Goal: Information Seeking & Learning: Find specific fact

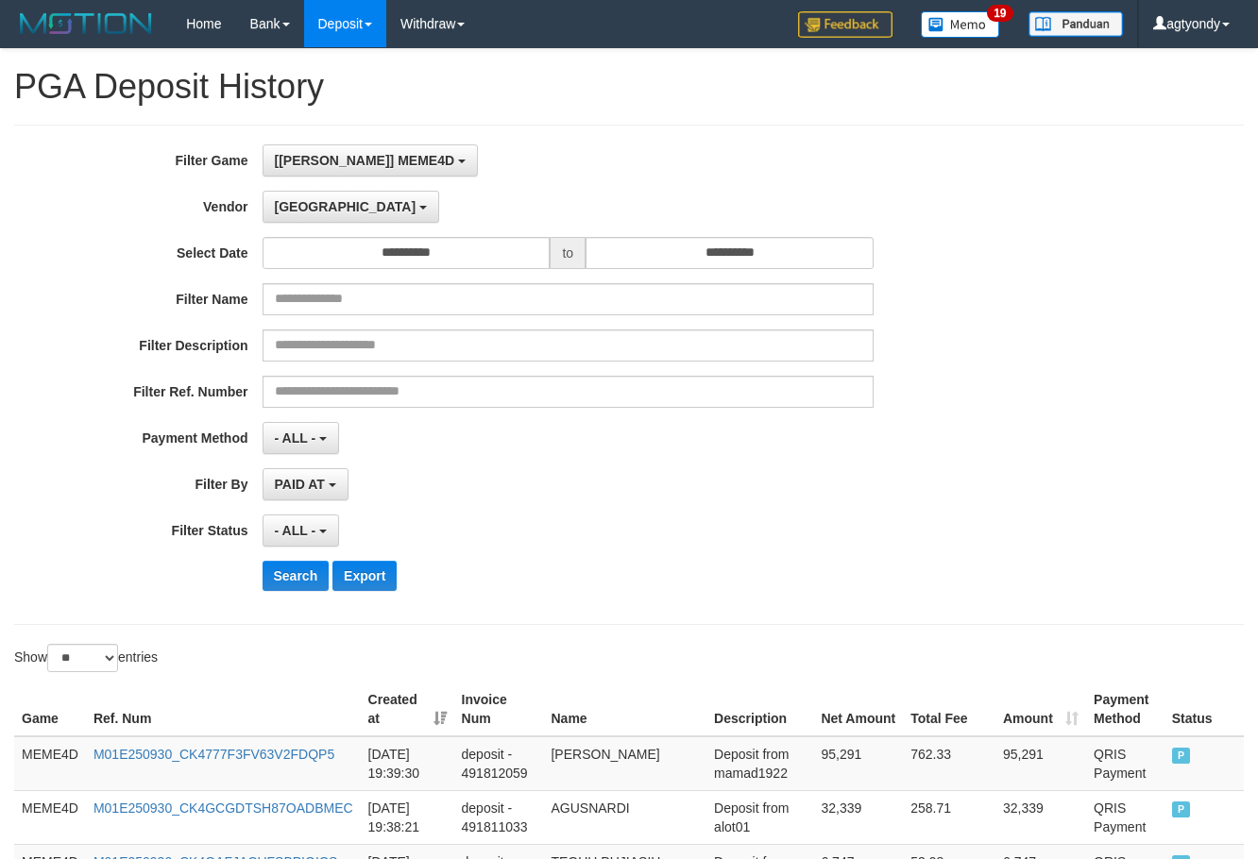
select select "****"
select select "**********"
select select "**"
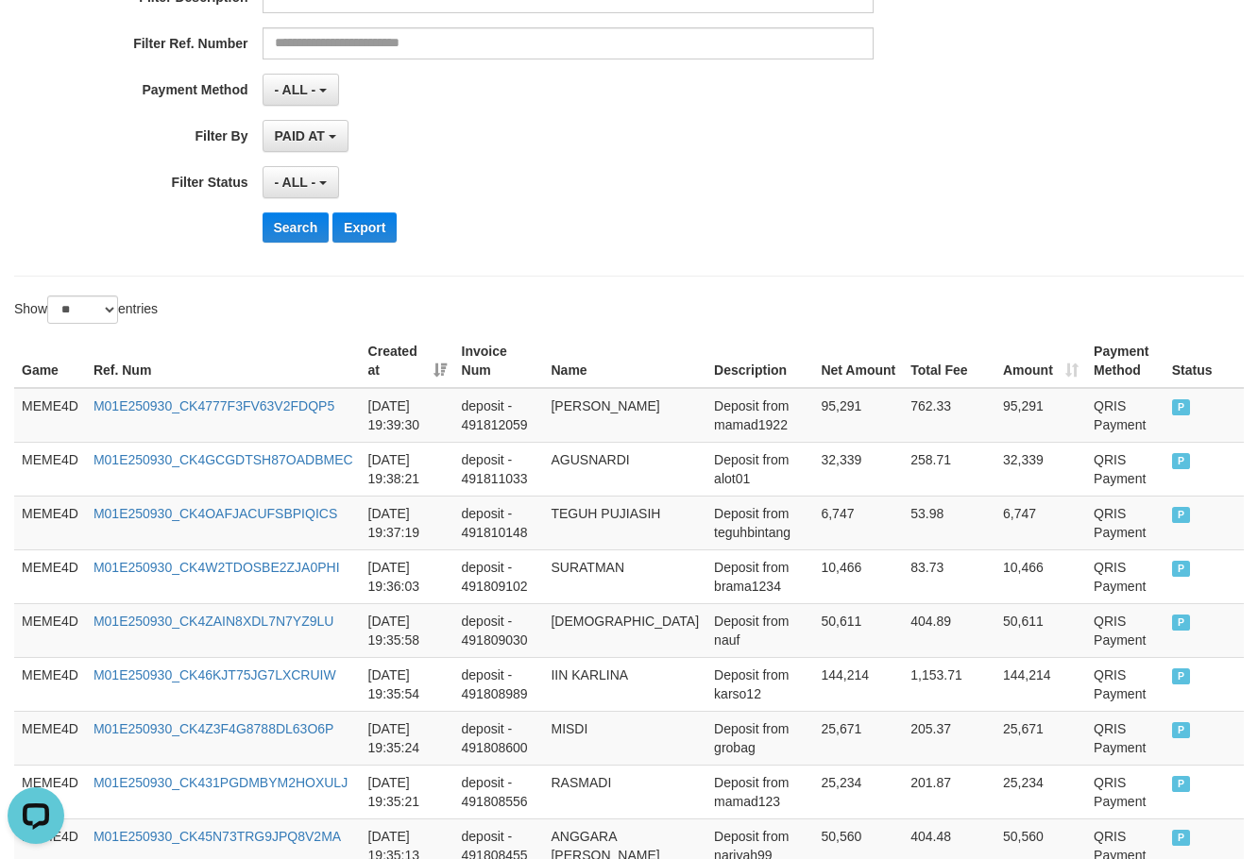
scroll to position [295, 0]
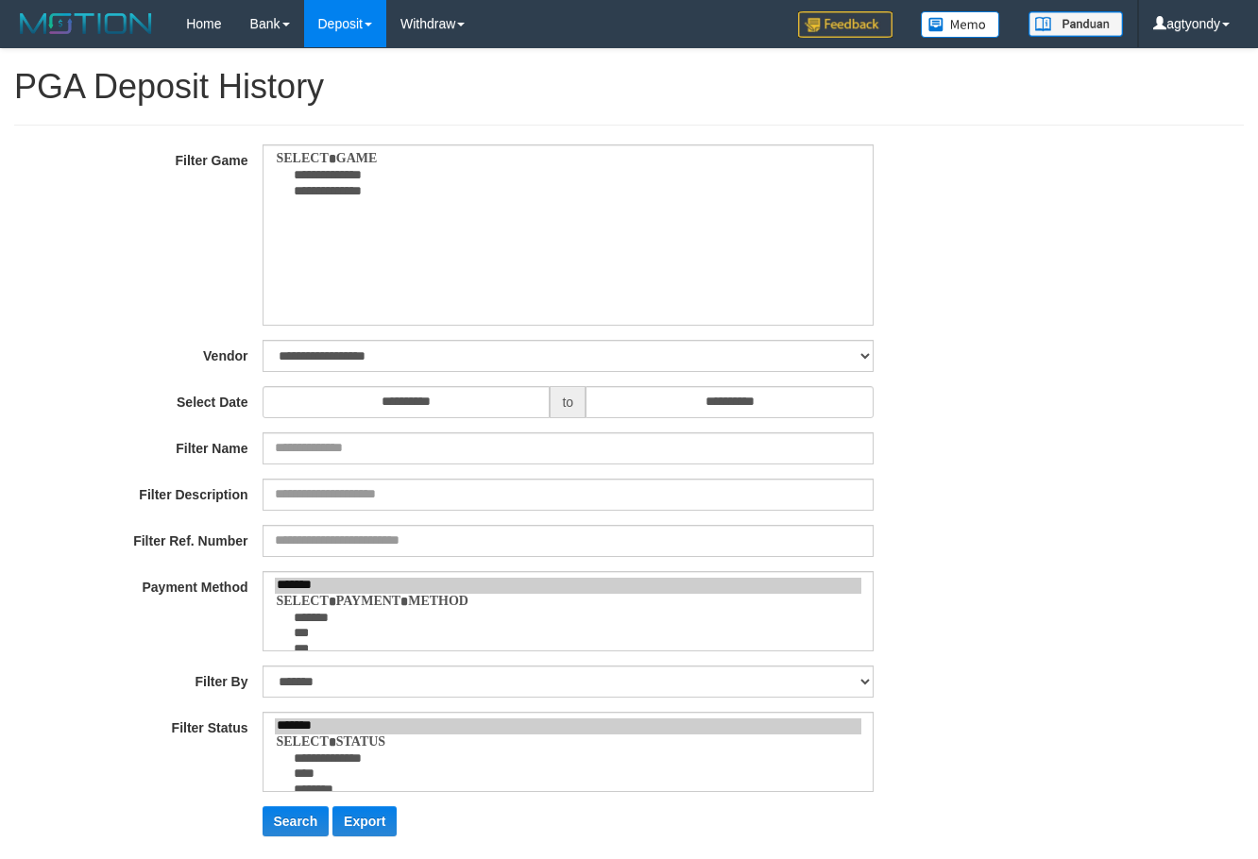
select select
select select "**"
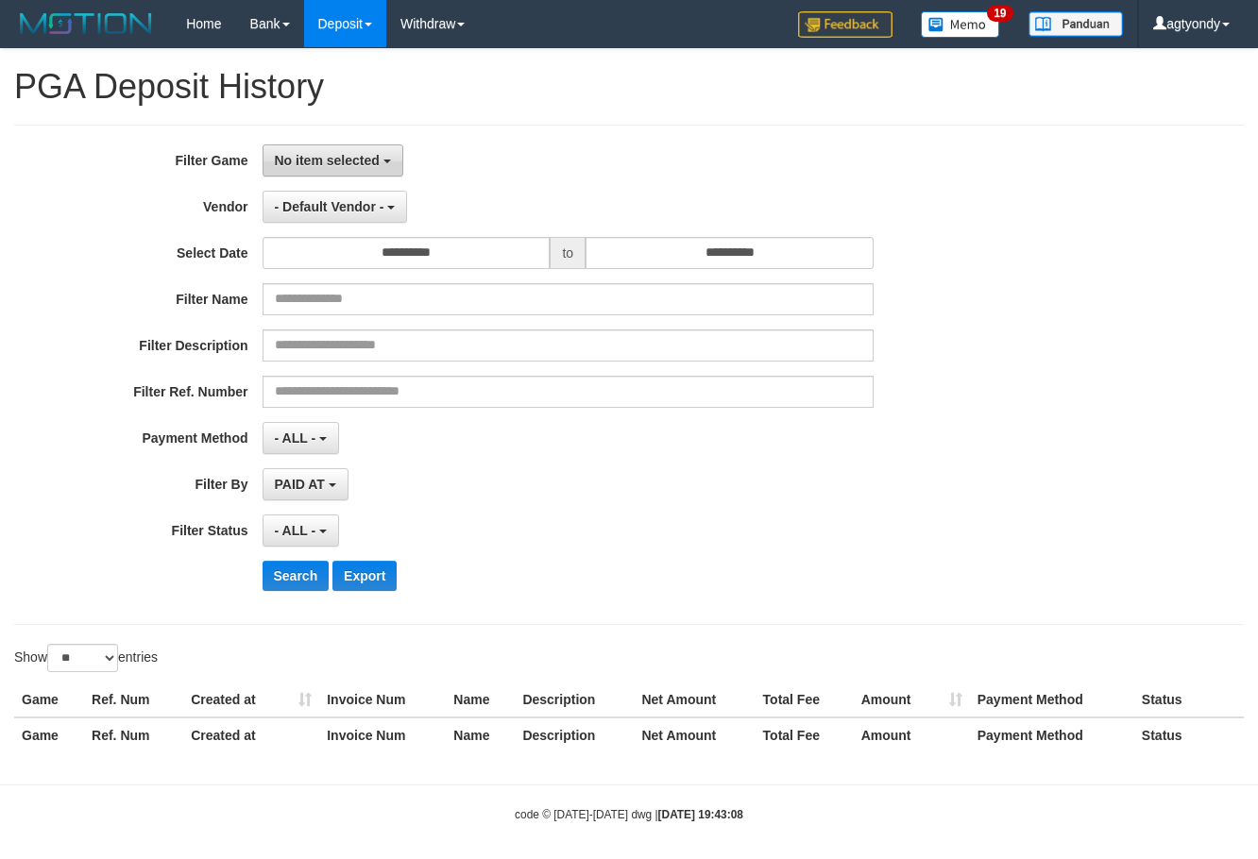
click at [306, 157] on span "No item selected" at bounding box center [327, 160] width 105 height 15
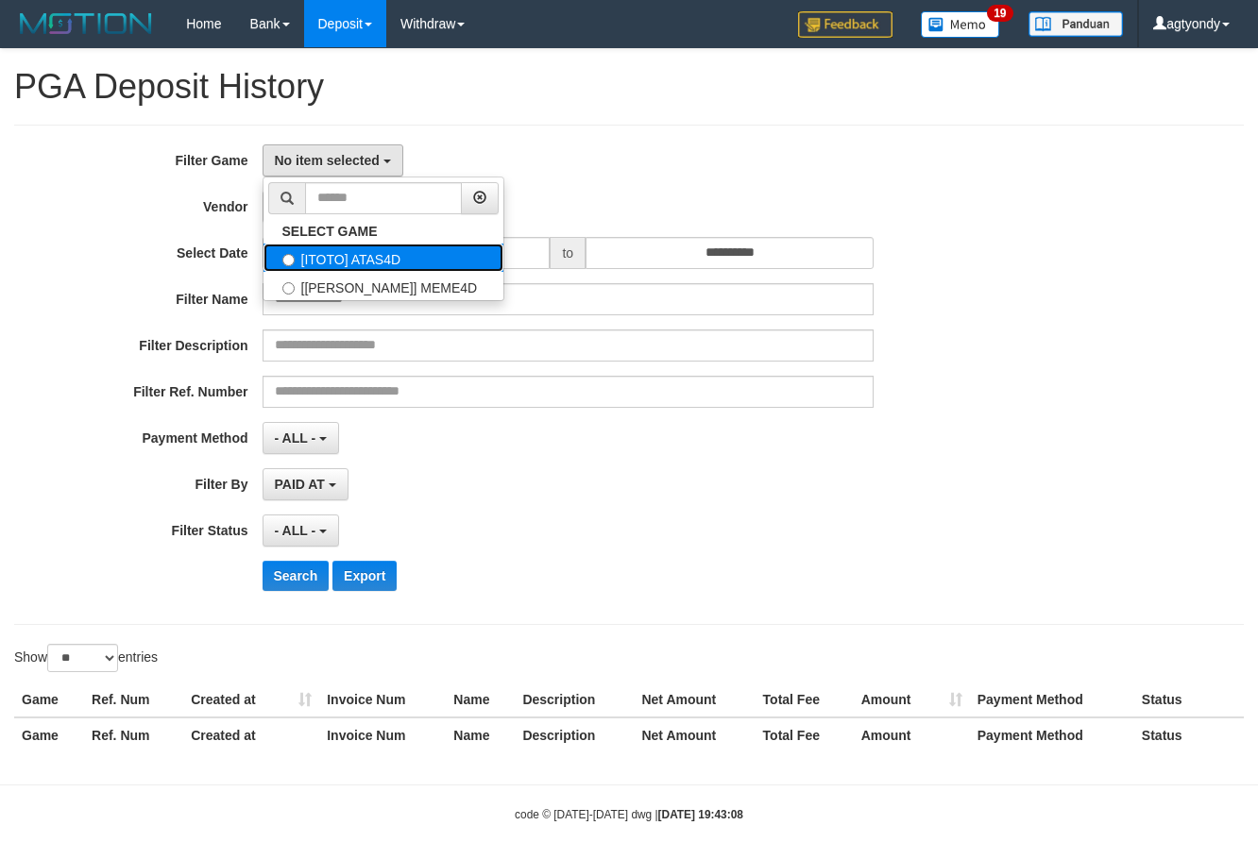
click at [382, 266] on label "[ITOTO] ATAS4D" at bounding box center [383, 258] width 240 height 28
select select "****"
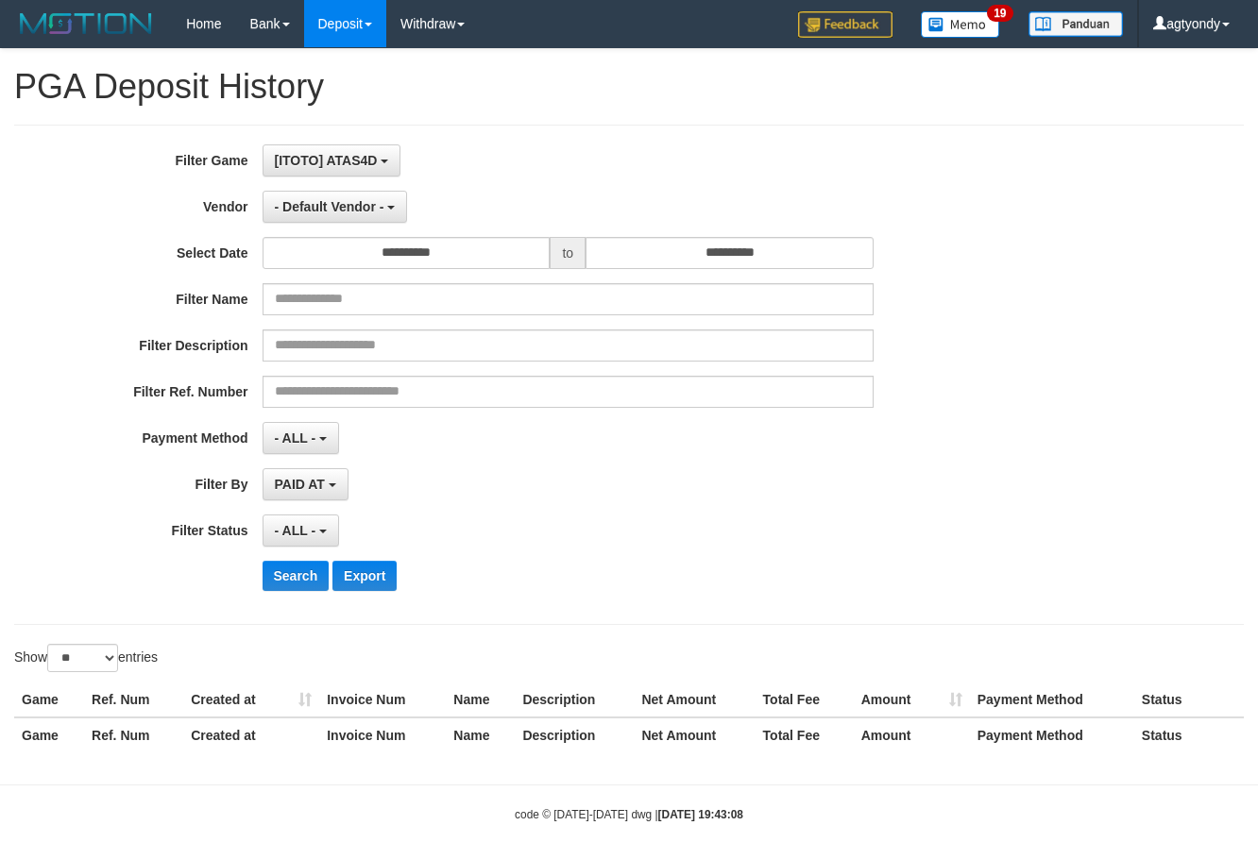
scroll to position [17, 0]
click at [346, 212] on span "- Default Vendor -" at bounding box center [330, 206] width 110 height 15
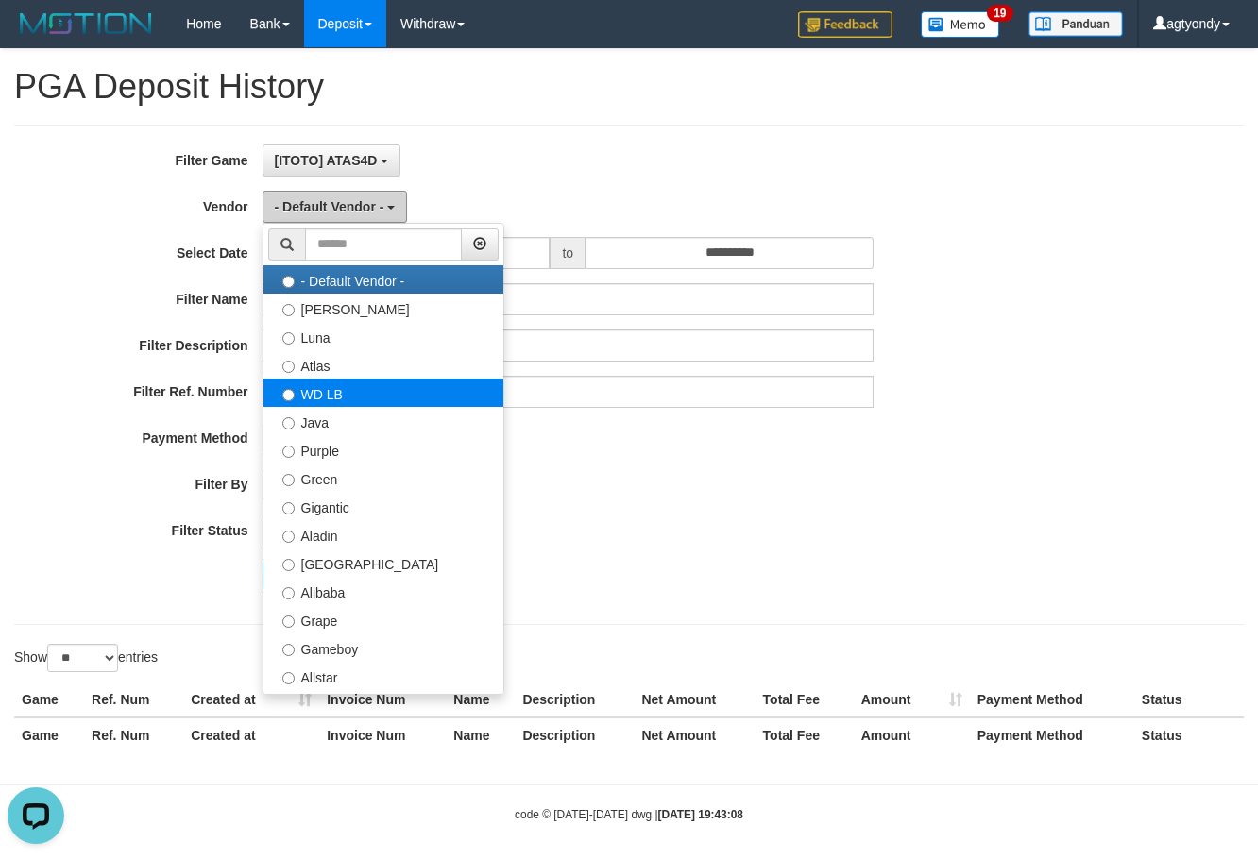
scroll to position [0, 0]
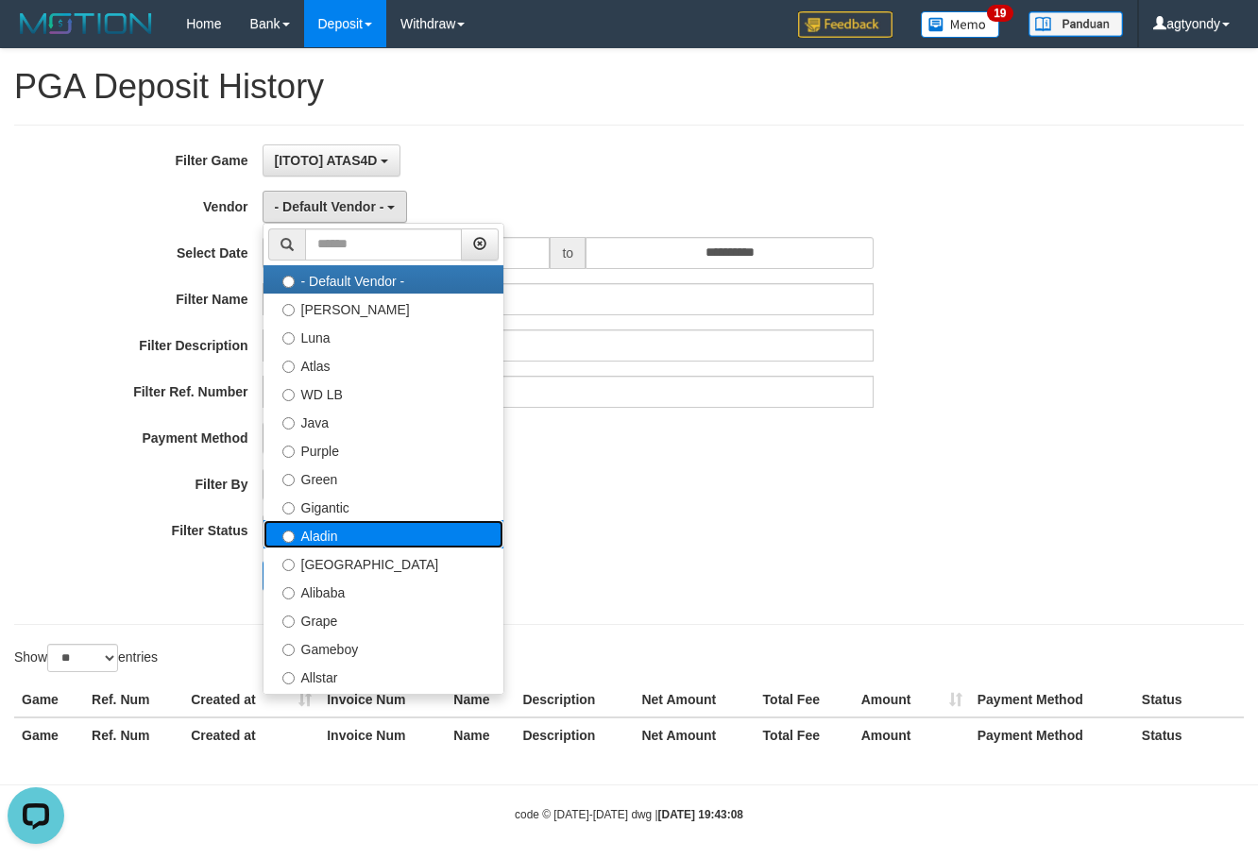
click at [348, 537] on label "Aladin" at bounding box center [383, 534] width 240 height 28
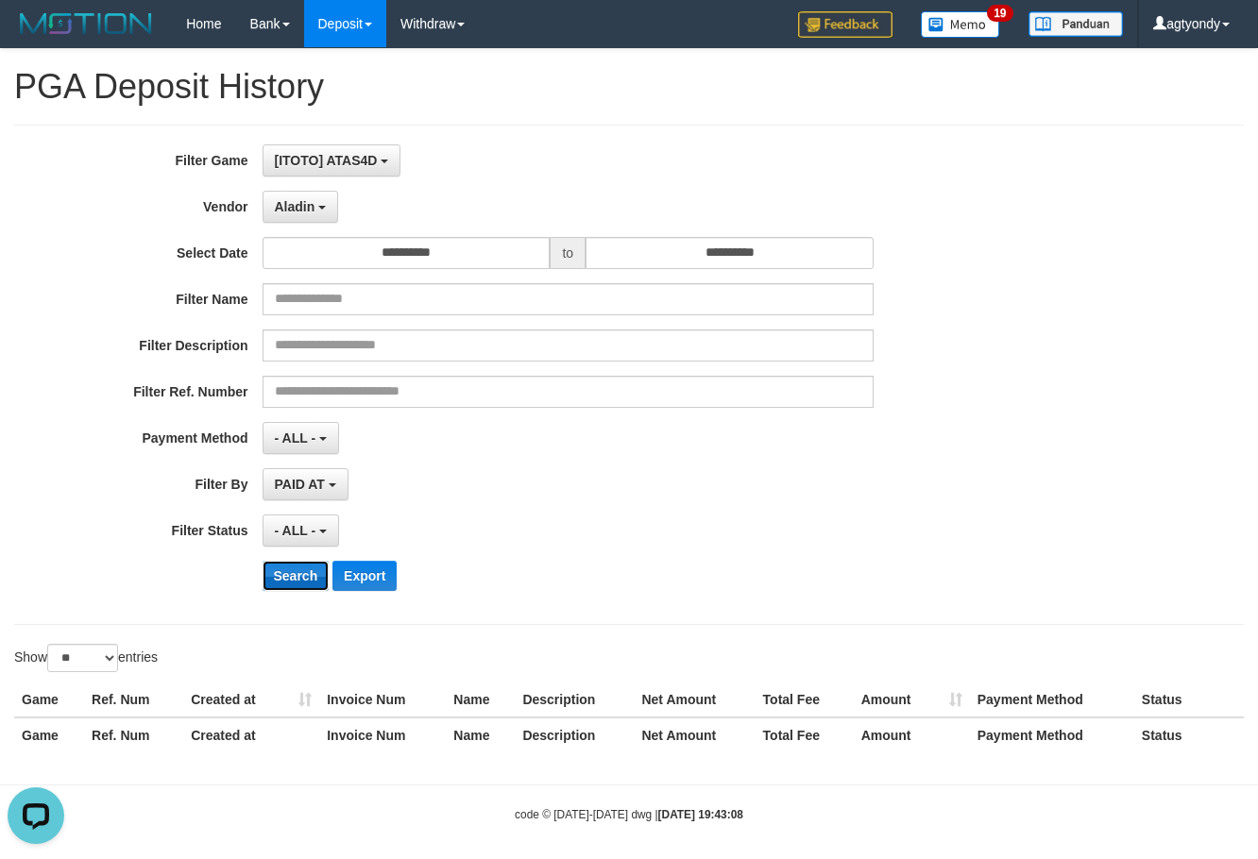
click at [307, 584] on button "Search" at bounding box center [296, 576] width 67 height 30
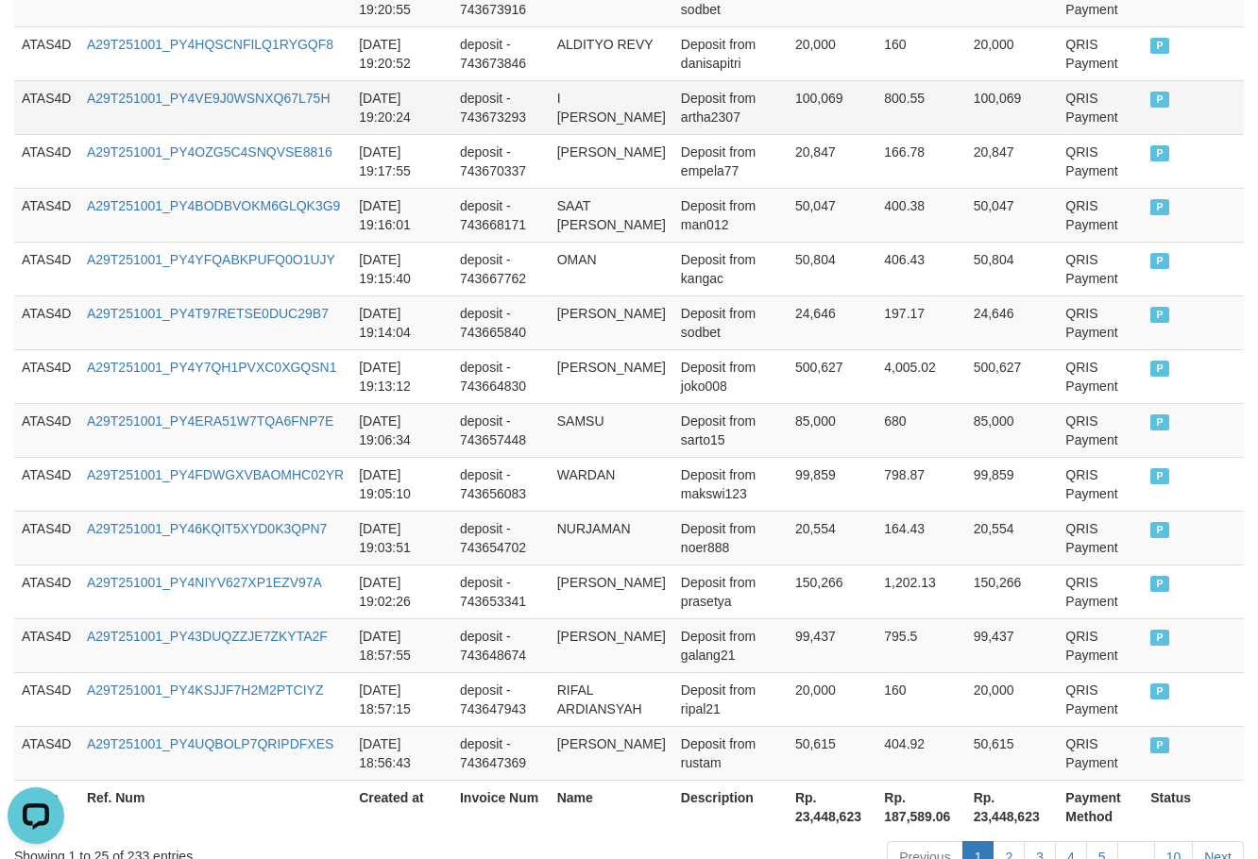
scroll to position [1428, 0]
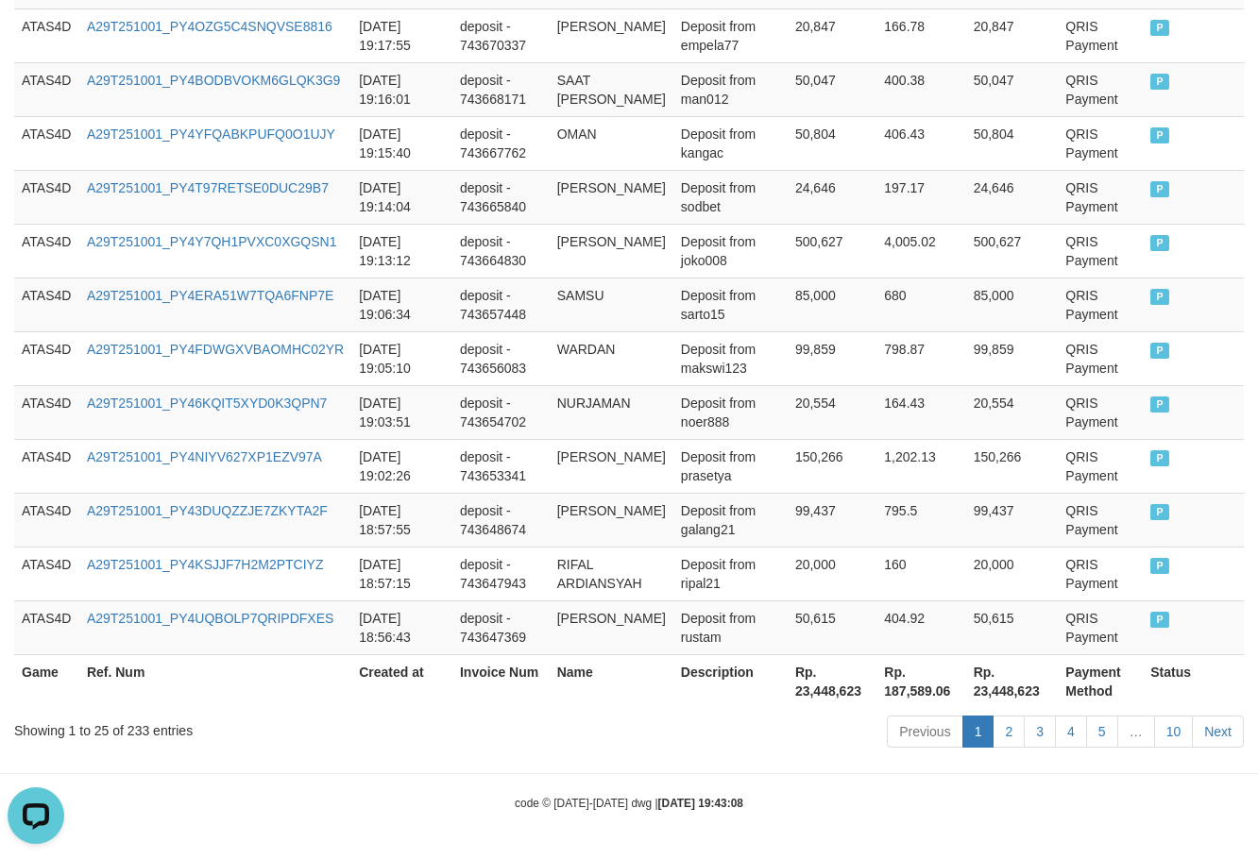
click at [809, 693] on th "Rp. 23,448,623" at bounding box center [832, 681] width 89 height 54
copy th "23,448,623"
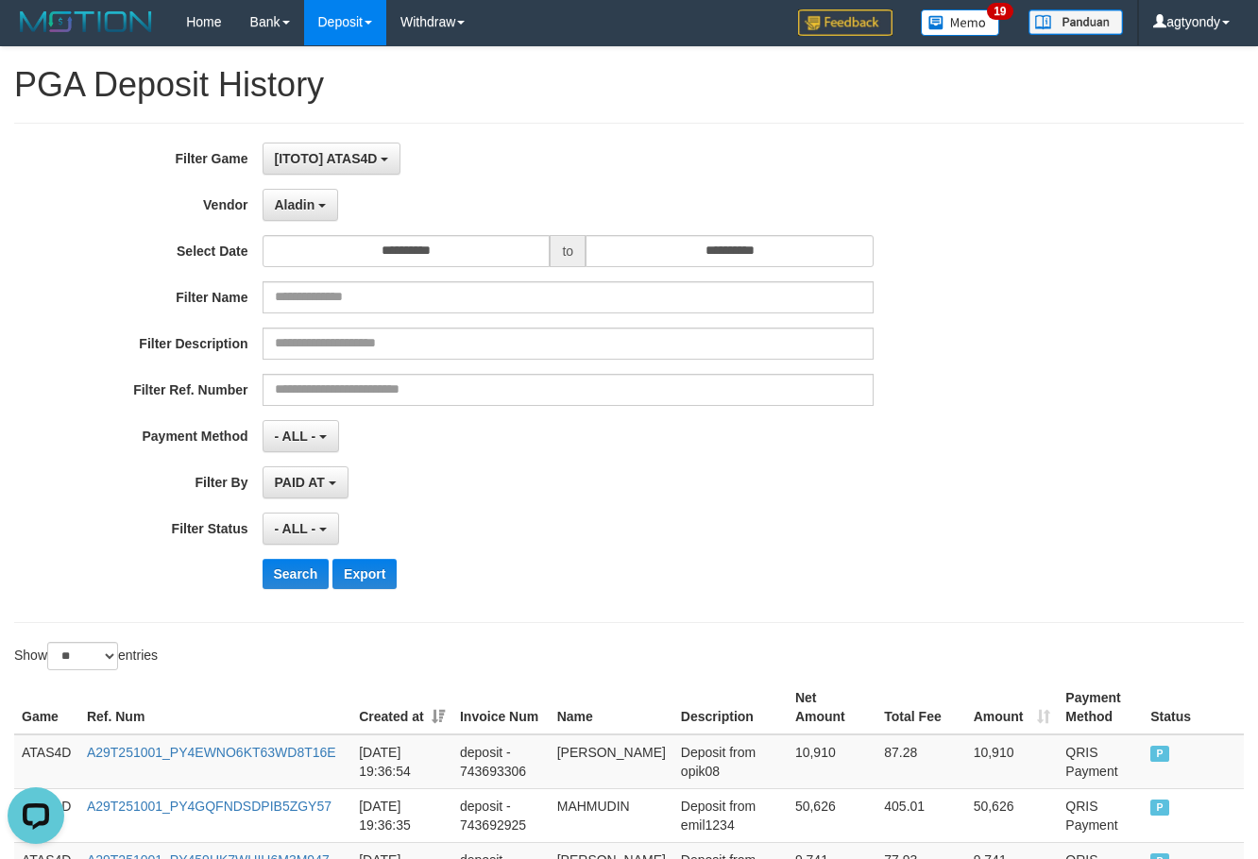
scroll to position [0, 0]
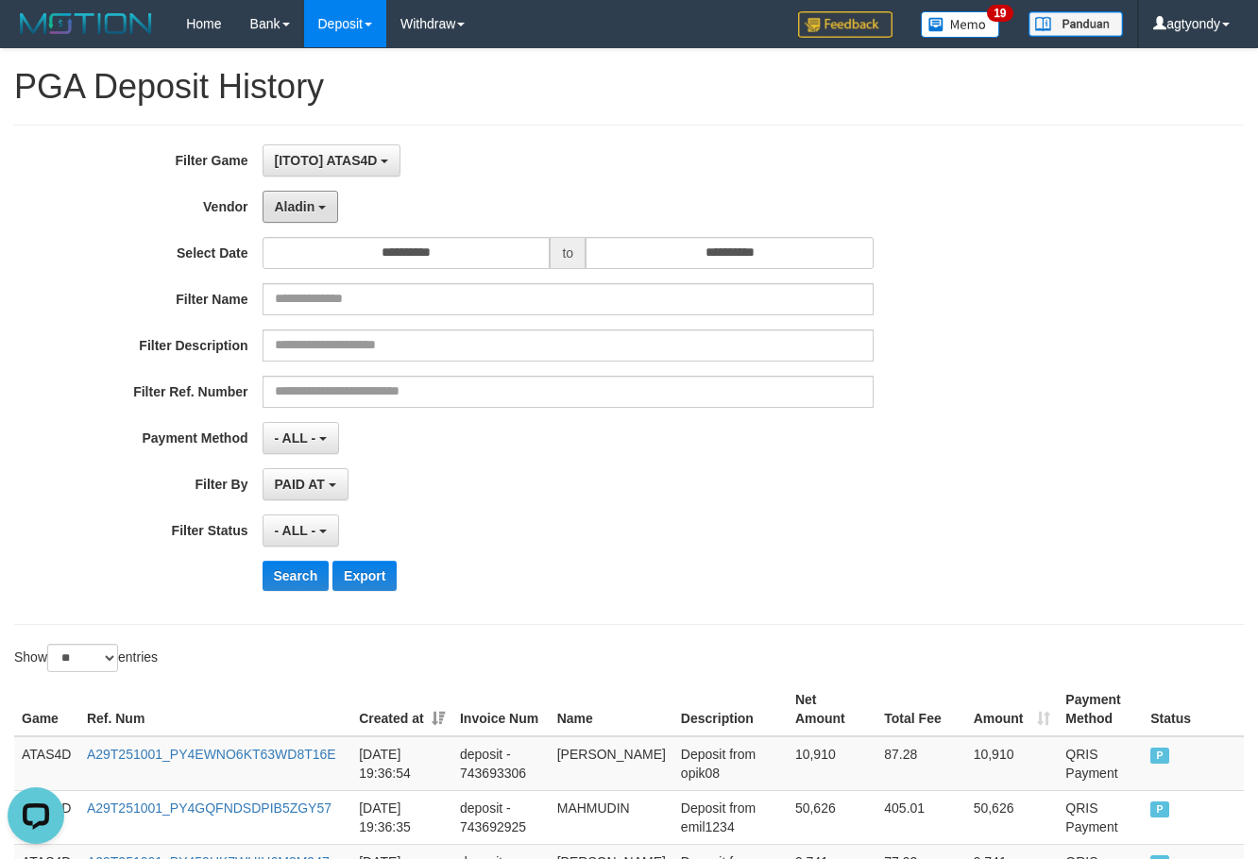
drag, startPoint x: 308, startPoint y: 212, endPoint x: 351, endPoint y: 451, distance: 242.8
click at [307, 214] on button "Aladin" at bounding box center [301, 207] width 76 height 32
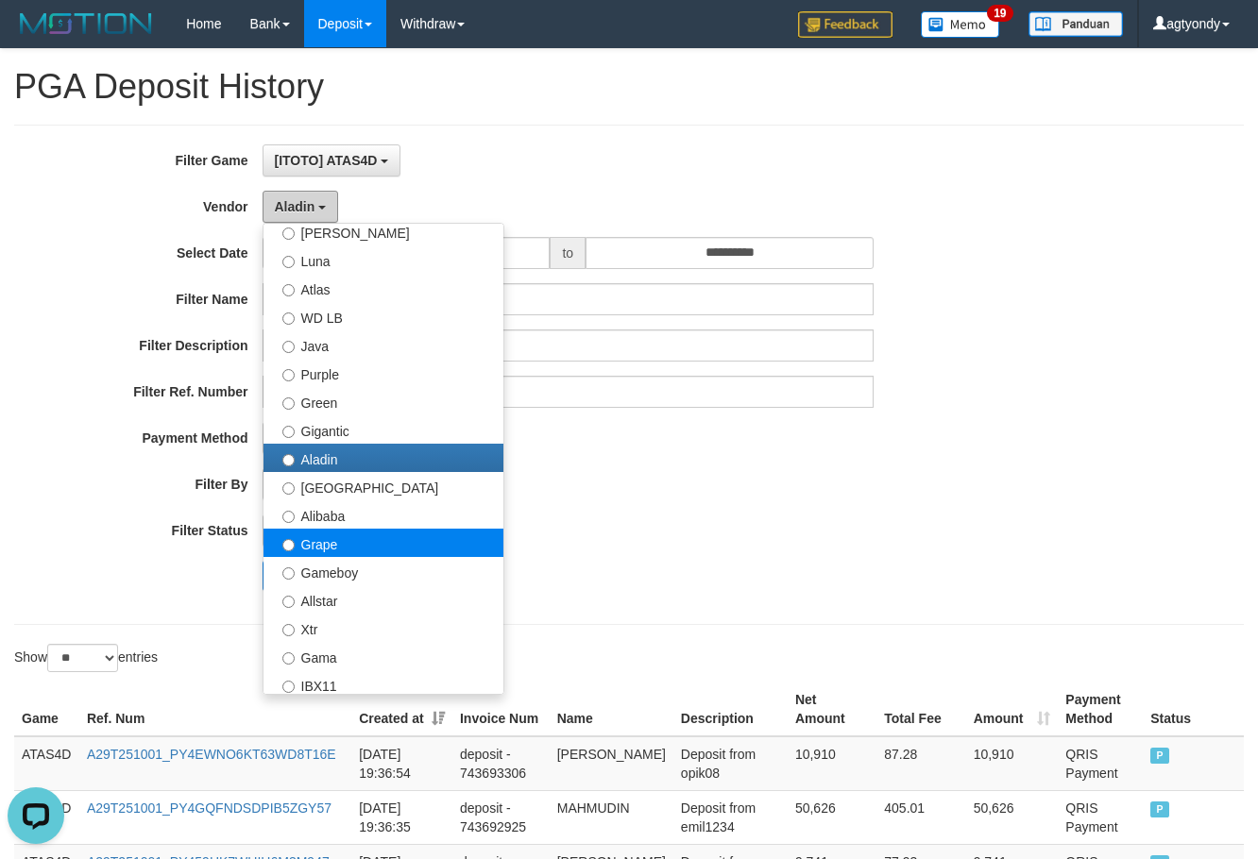
scroll to position [189, 0]
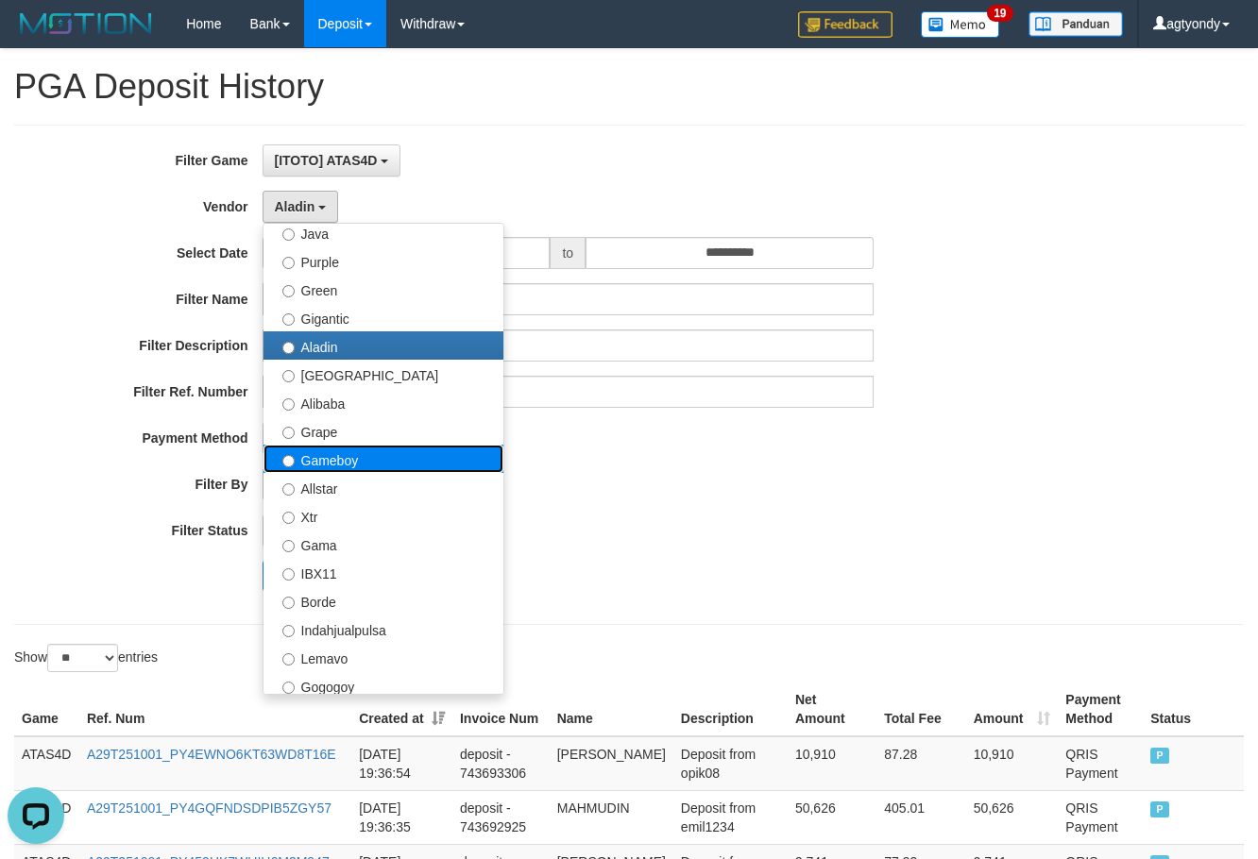
click at [354, 462] on label "Gameboy" at bounding box center [383, 459] width 240 height 28
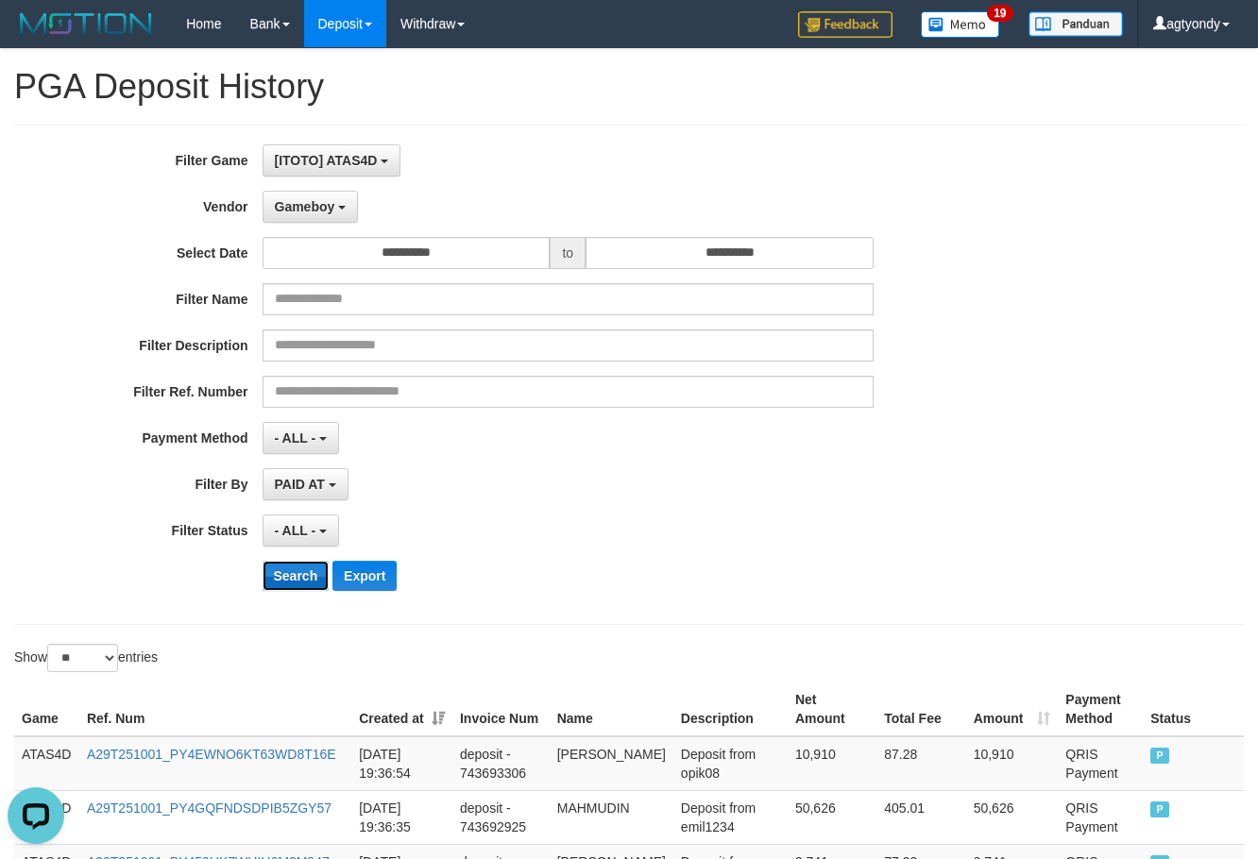
click at [298, 571] on button "Search" at bounding box center [296, 576] width 67 height 30
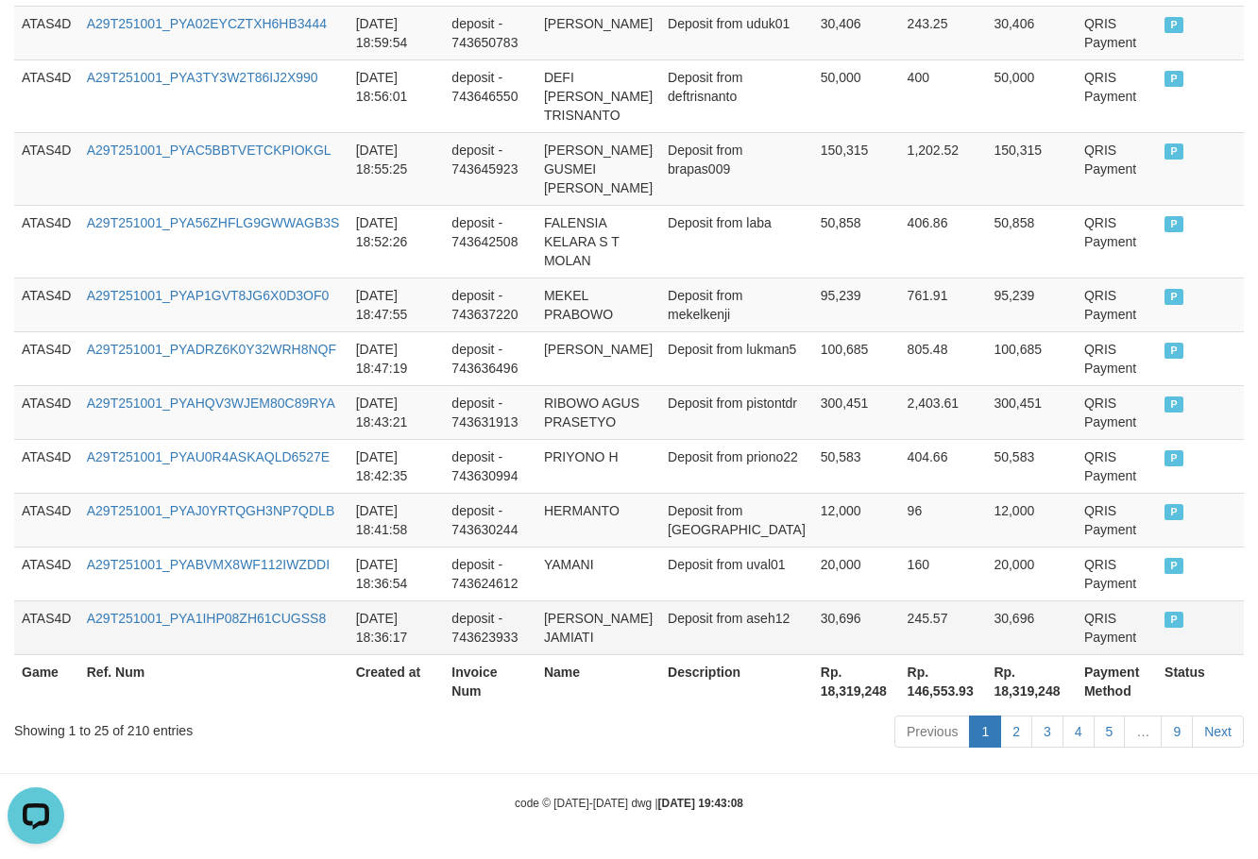
scroll to position [1503, 0]
click at [813, 696] on th "Rp. 18,319,248" at bounding box center [856, 681] width 87 height 54
copy th "18,319,248"
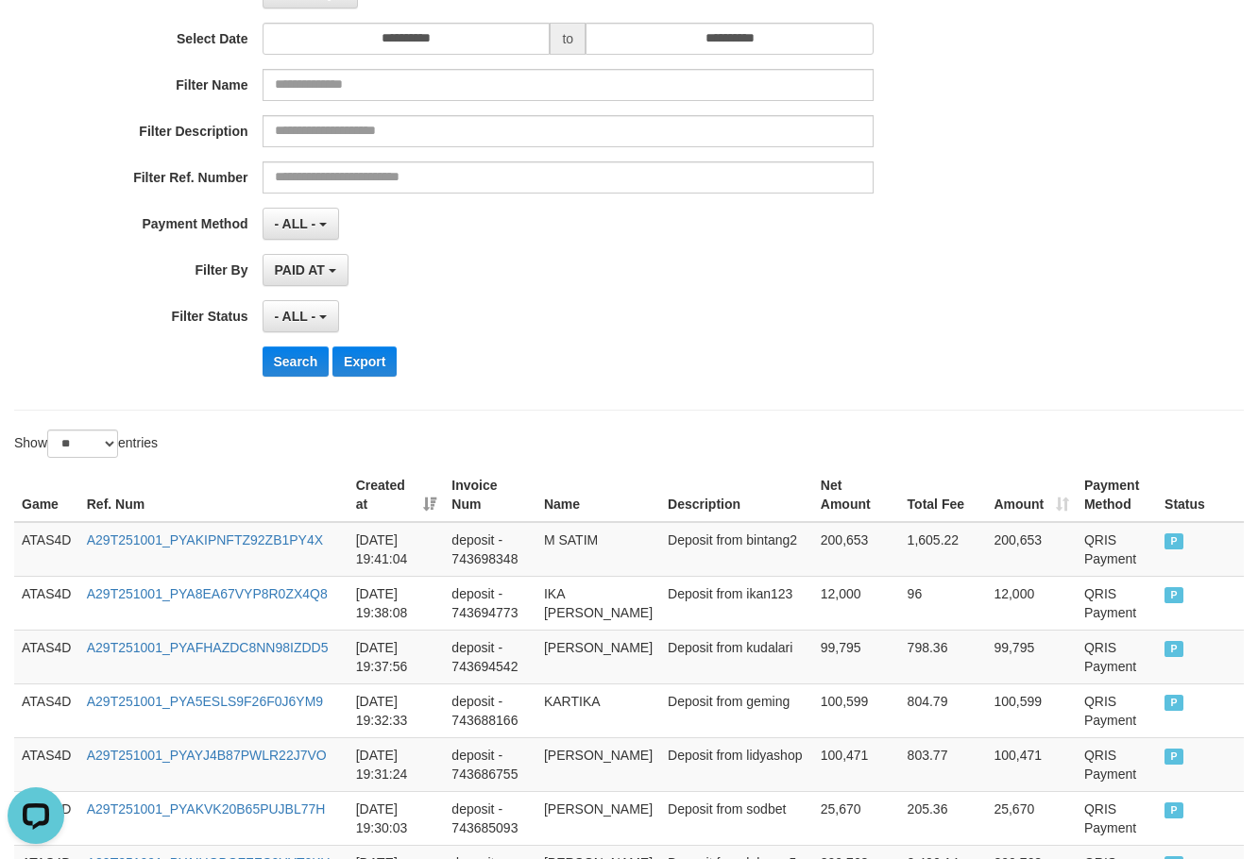
scroll to position [0, 0]
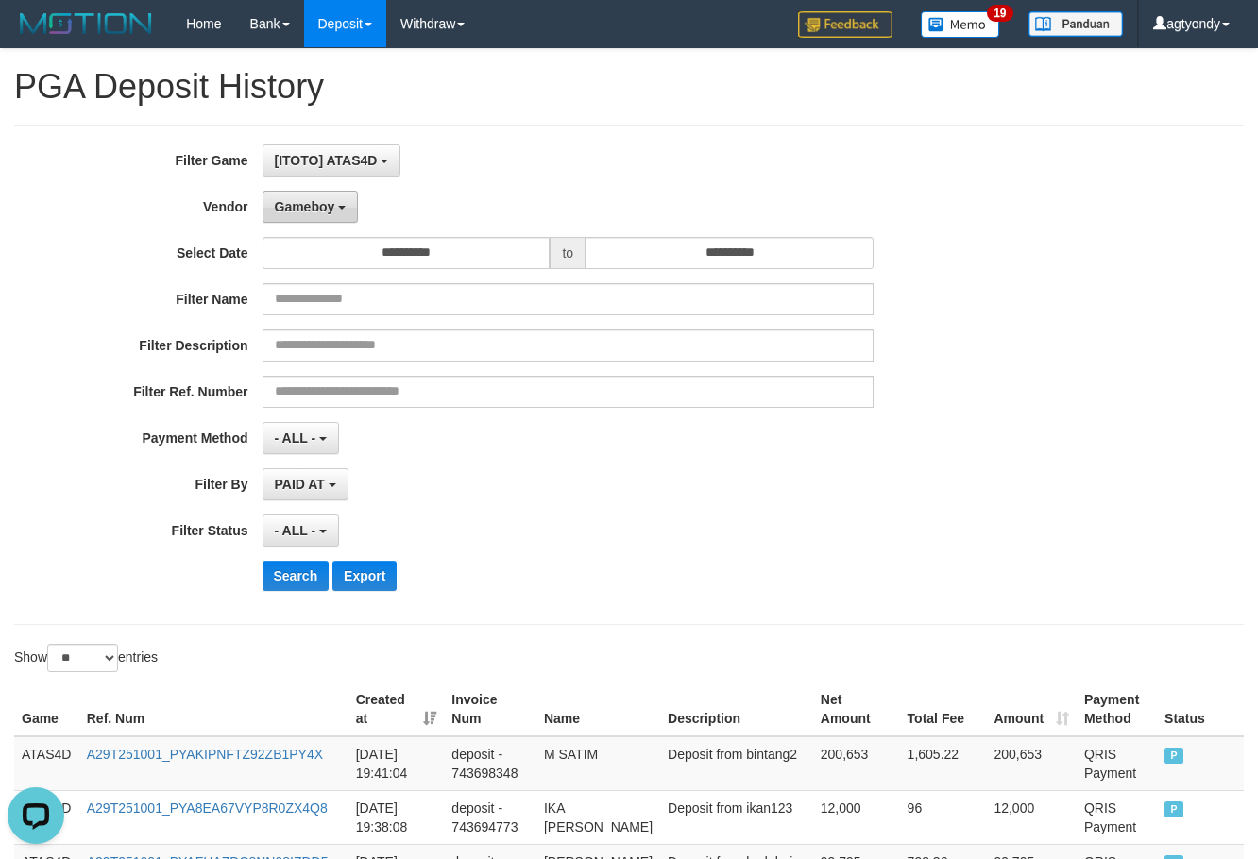
click at [297, 202] on span "Gameboy" at bounding box center [305, 206] width 60 height 15
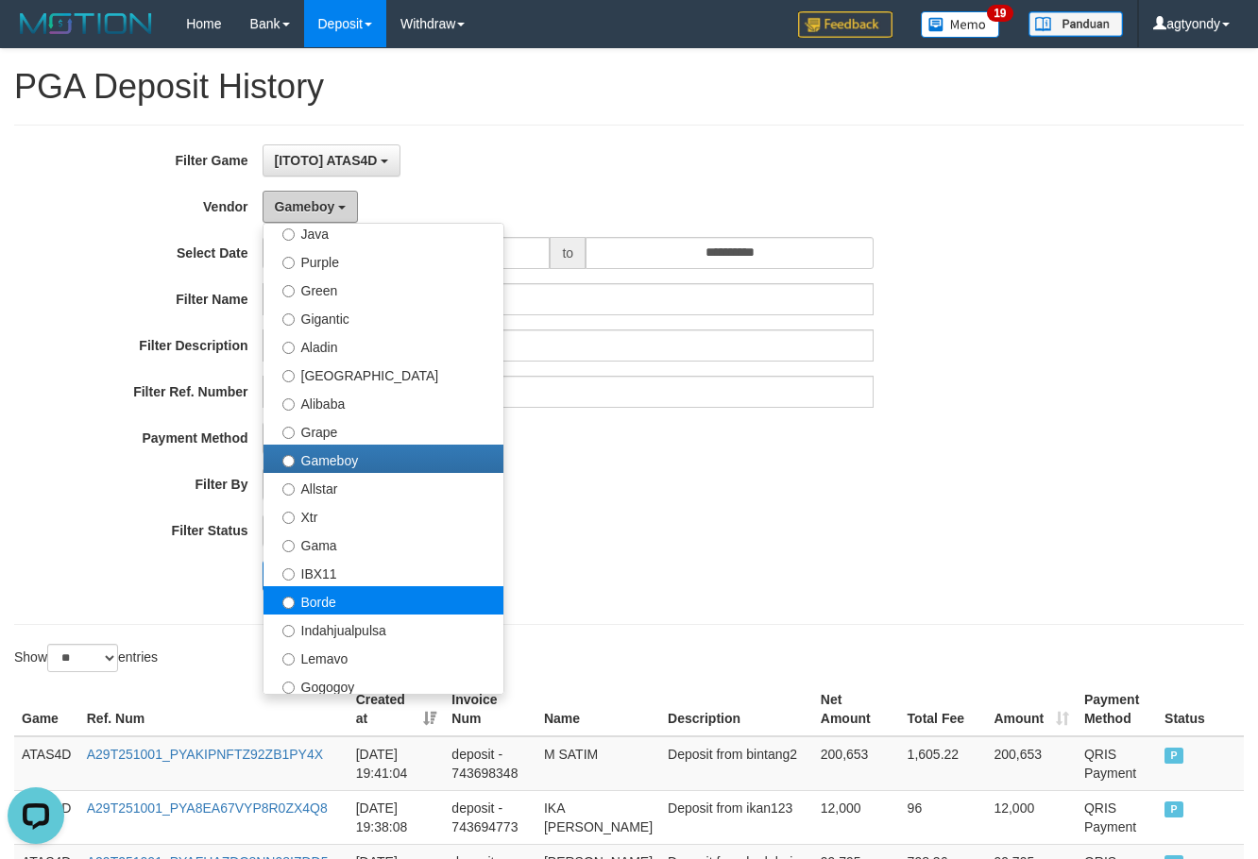
scroll to position [567, 0]
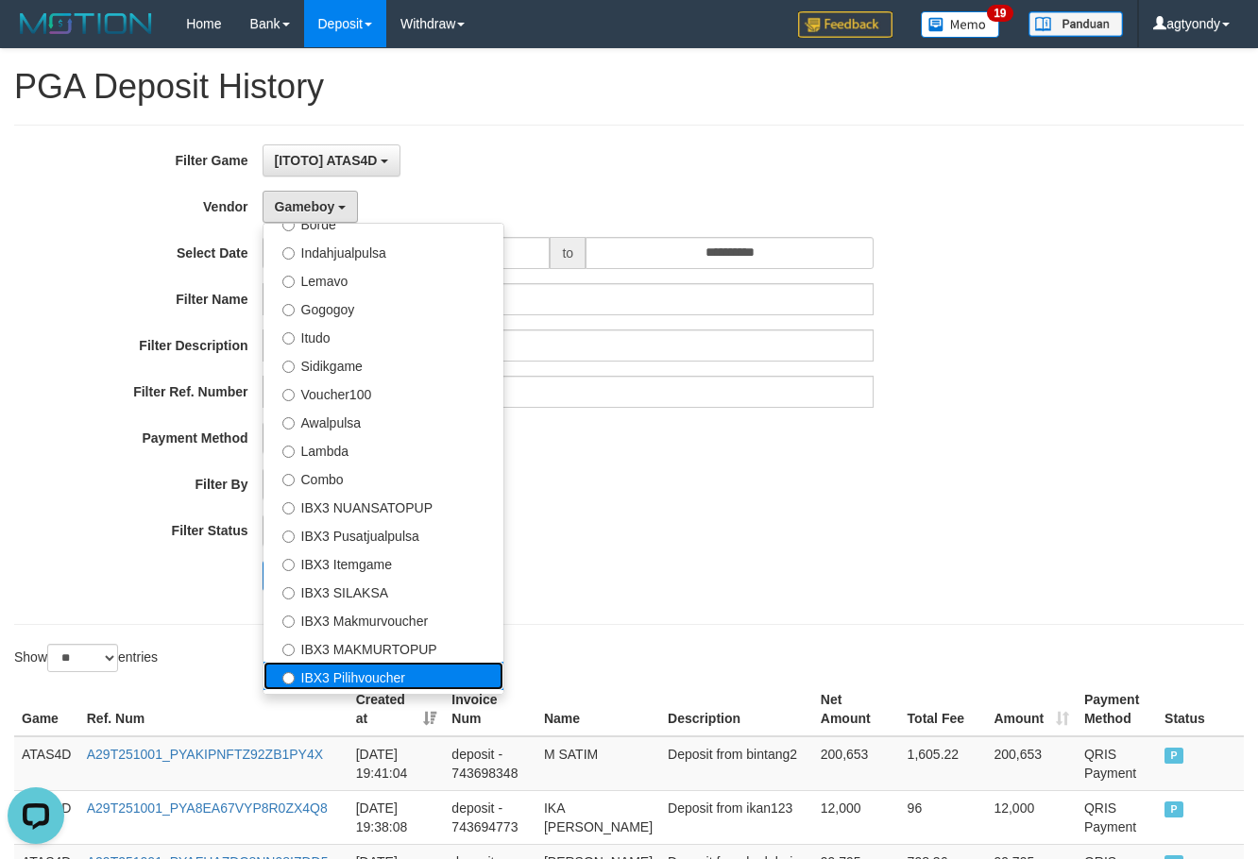
click at [393, 674] on label "IBX3 Pilihvoucher" at bounding box center [383, 676] width 240 height 28
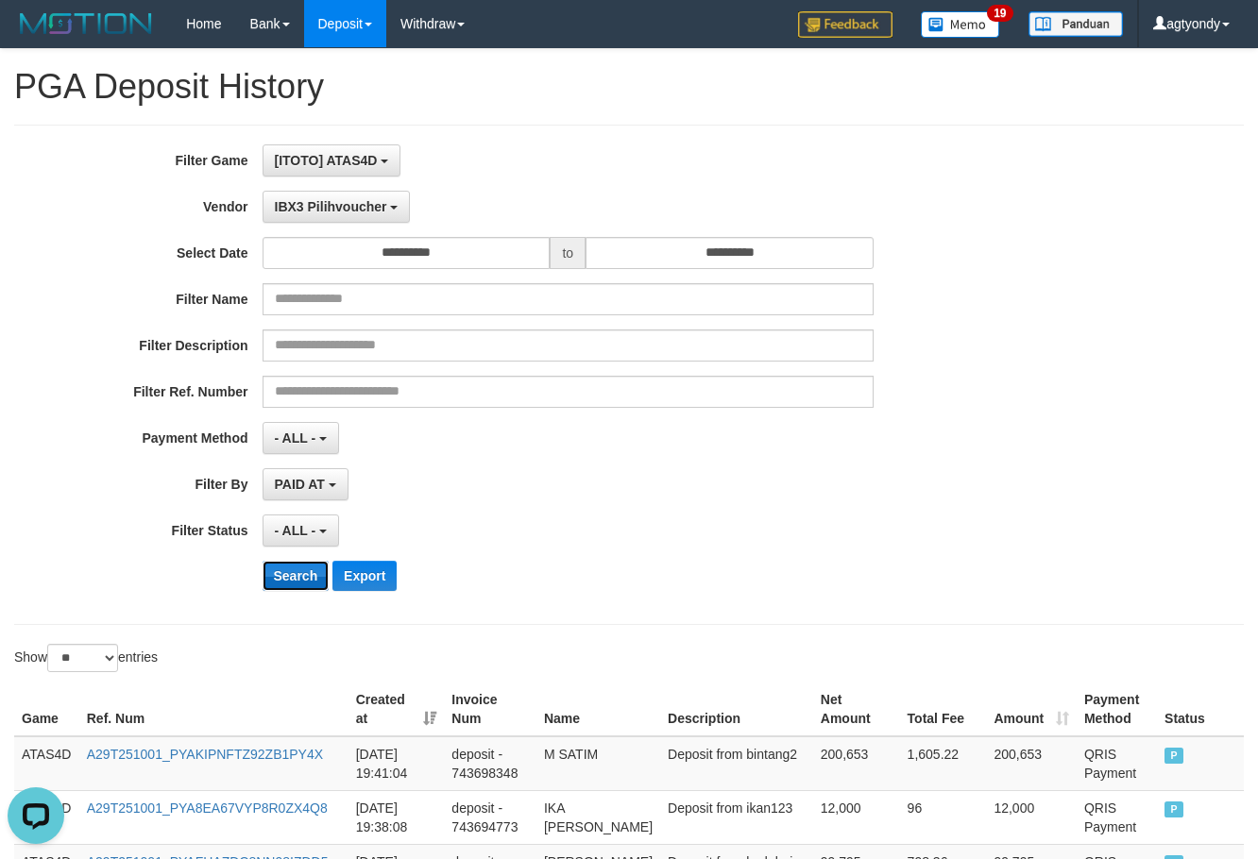
click at [302, 579] on button "Search" at bounding box center [296, 576] width 67 height 30
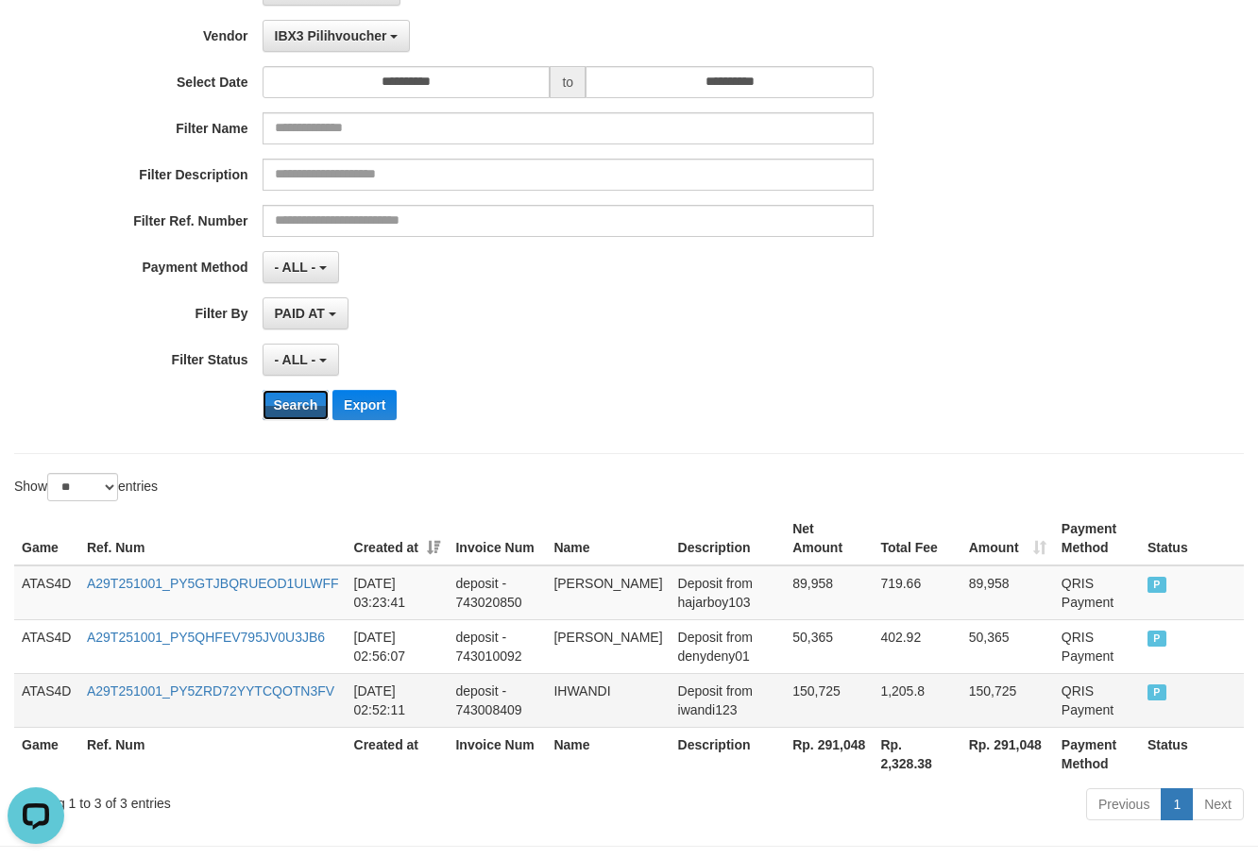
scroll to position [244, 0]
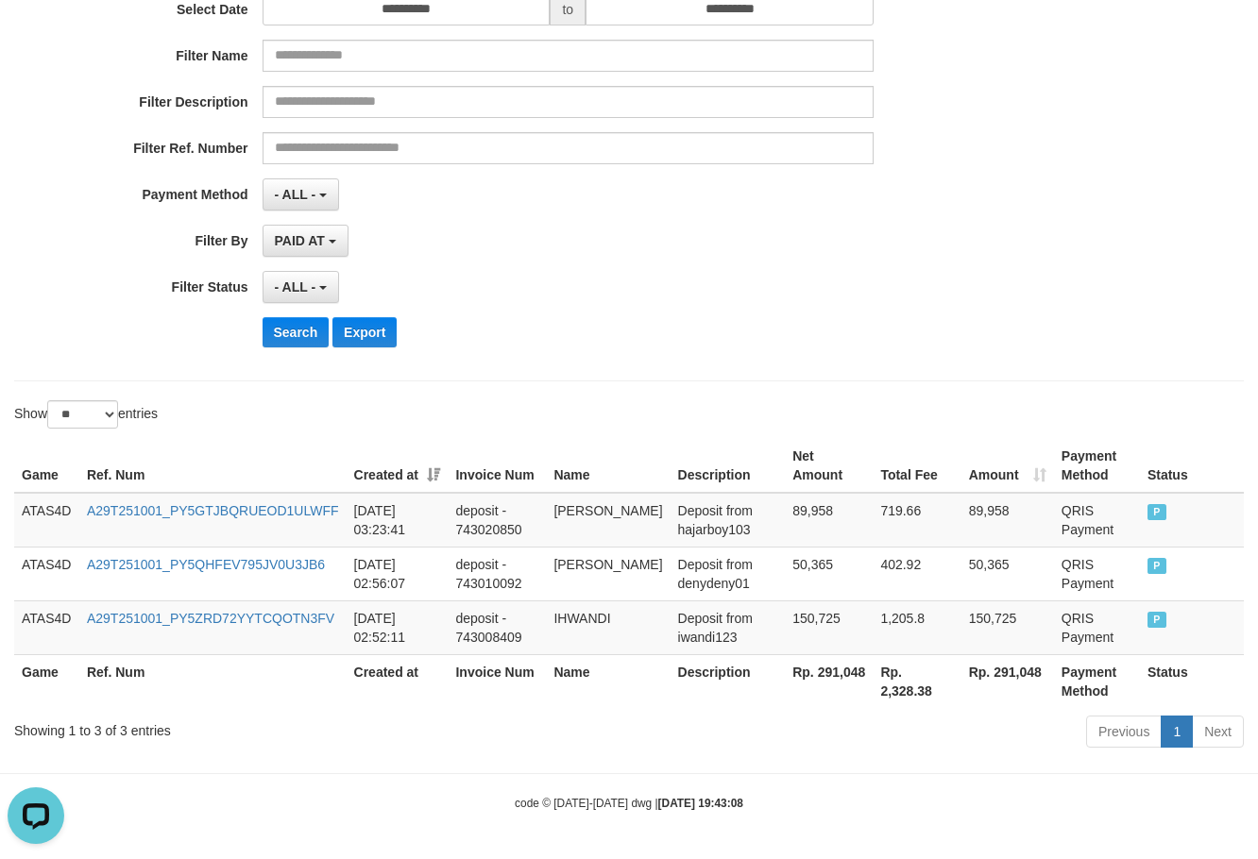
click at [840, 670] on th "Rp. 291,048" at bounding box center [829, 681] width 88 height 54
copy th "291,048"
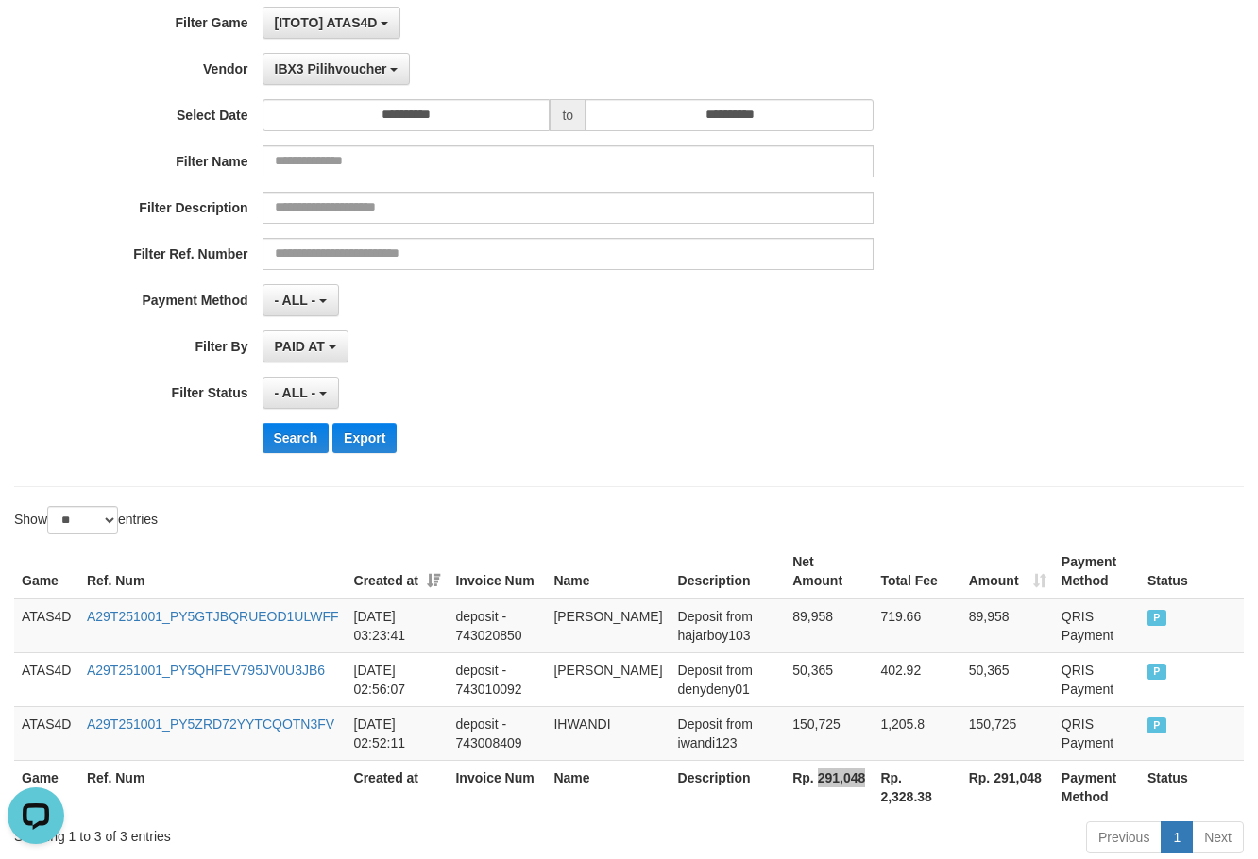
scroll to position [0, 0]
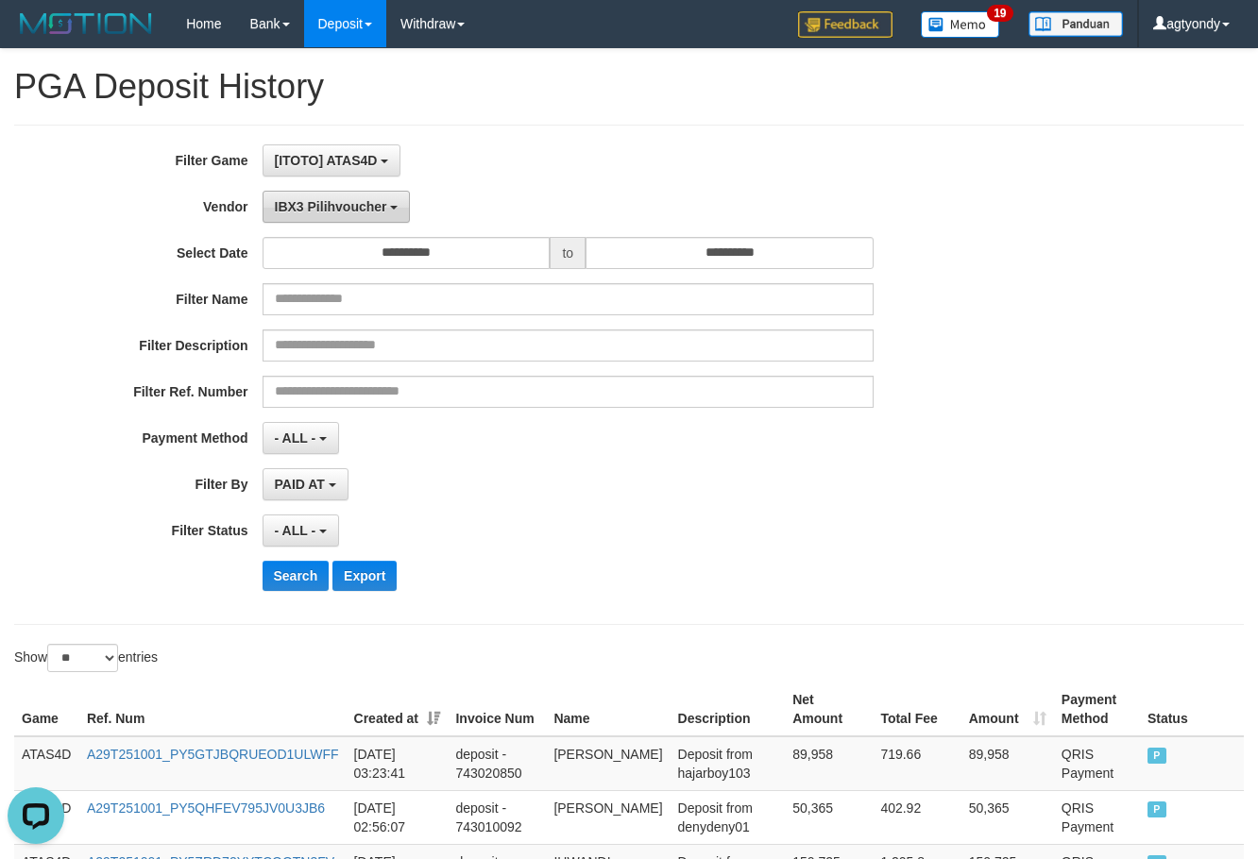
click at [379, 208] on span "IBX3 Pilihvoucher" at bounding box center [331, 206] width 112 height 15
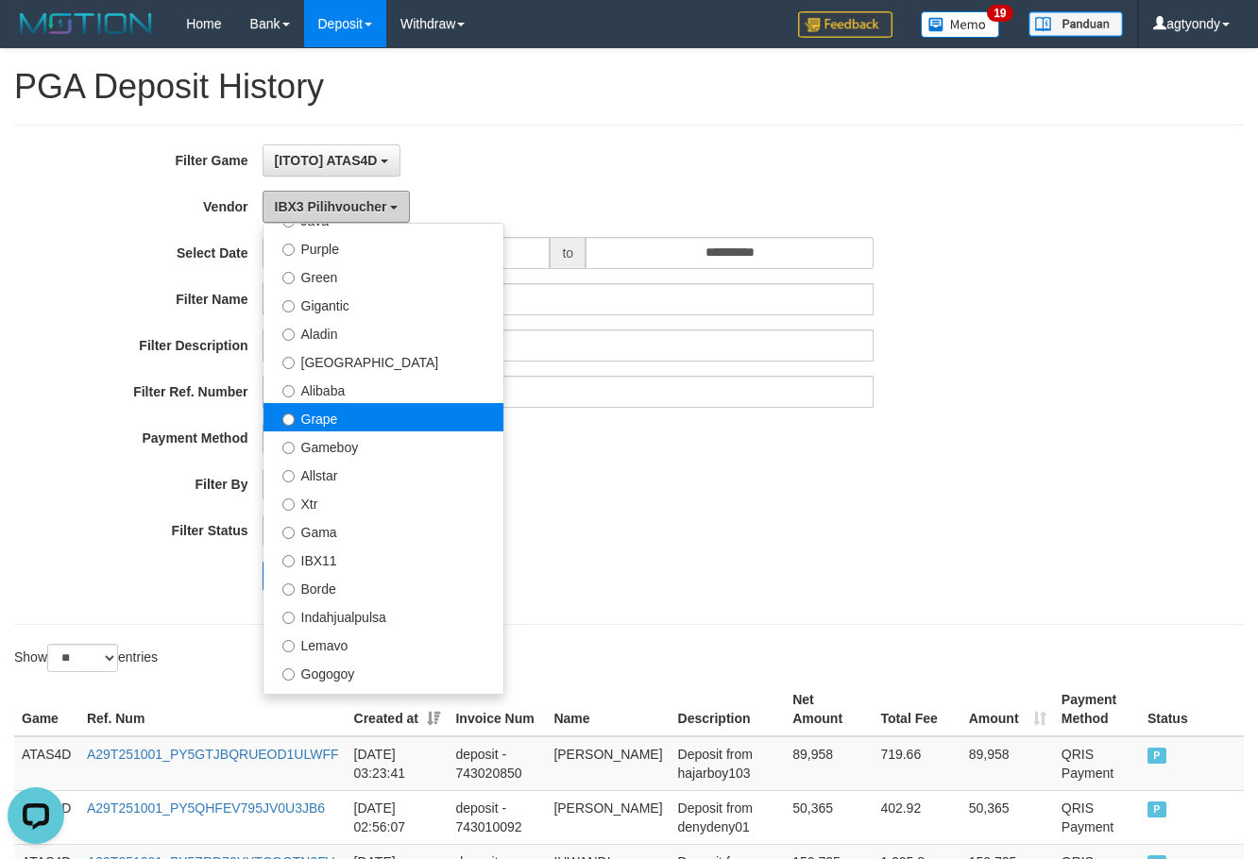
scroll to position [189, 0]
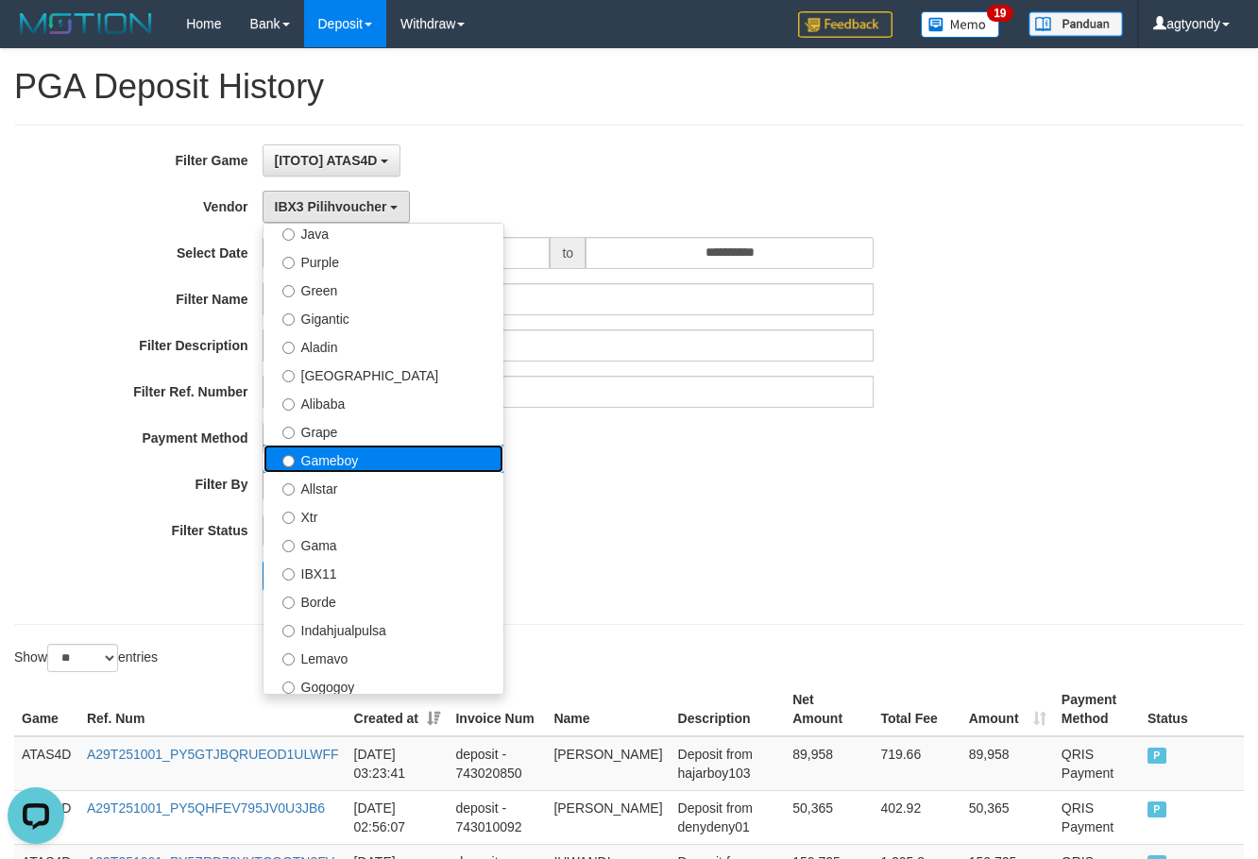
click at [371, 457] on label "Gameboy" at bounding box center [383, 459] width 240 height 28
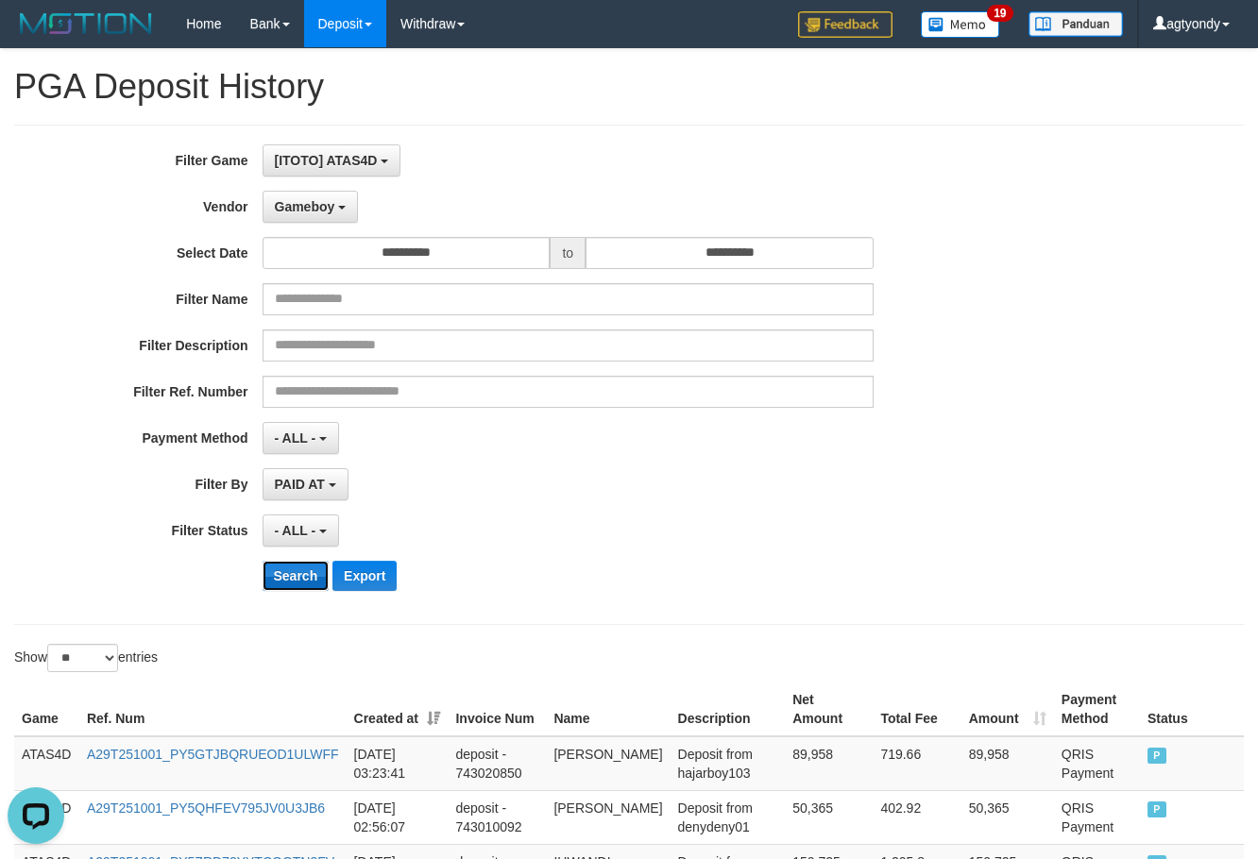
click at [302, 574] on button "Search" at bounding box center [296, 576] width 67 height 30
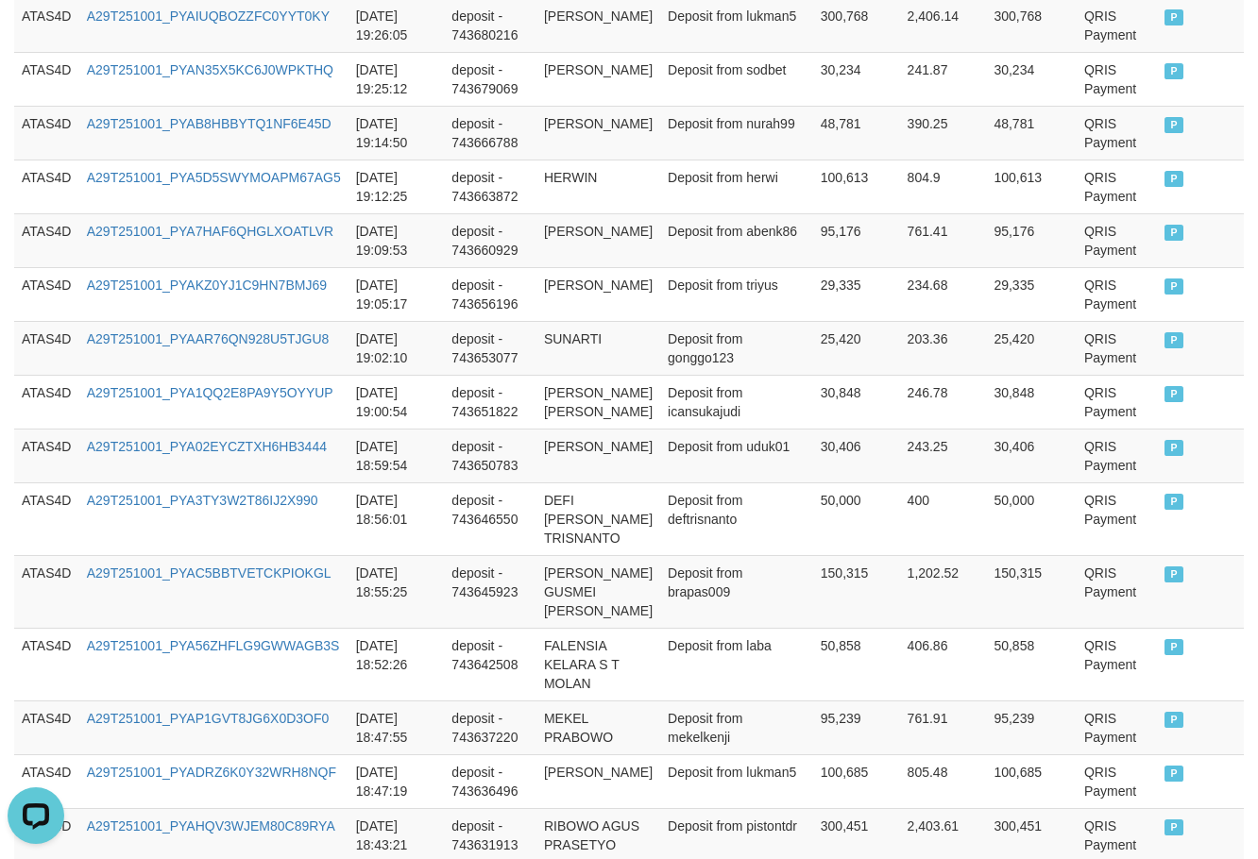
scroll to position [1416, 0]
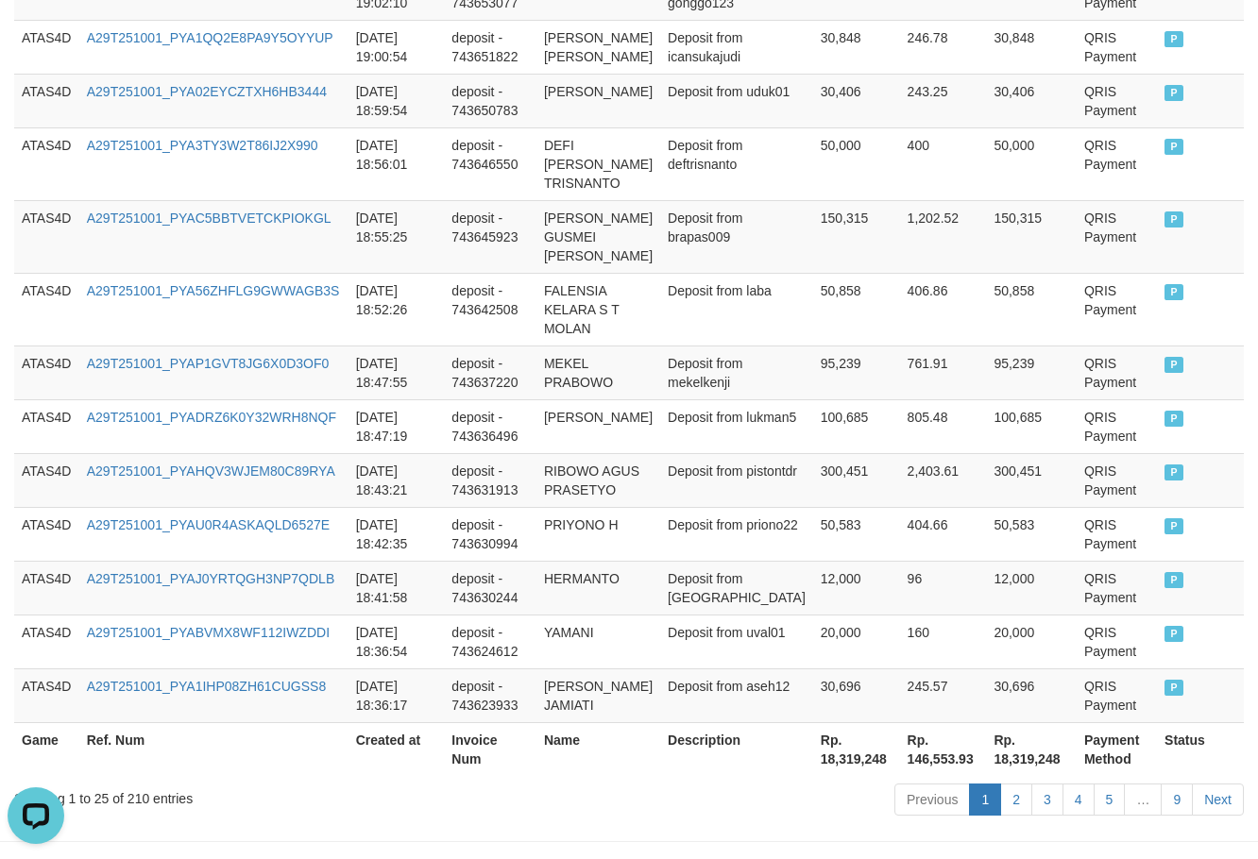
click at [813, 776] on th "Rp. 18,319,248" at bounding box center [856, 749] width 87 height 54
copy th "18,319,248"
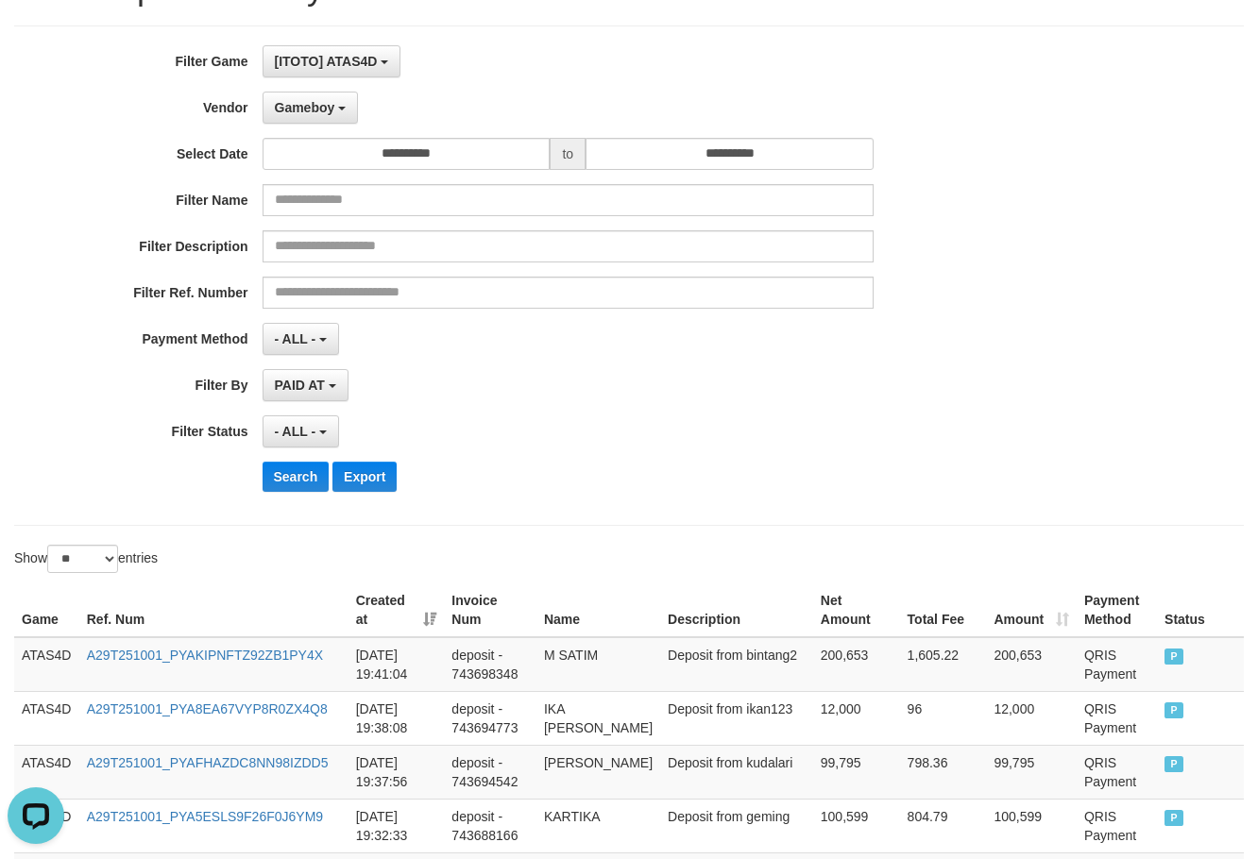
scroll to position [0, 0]
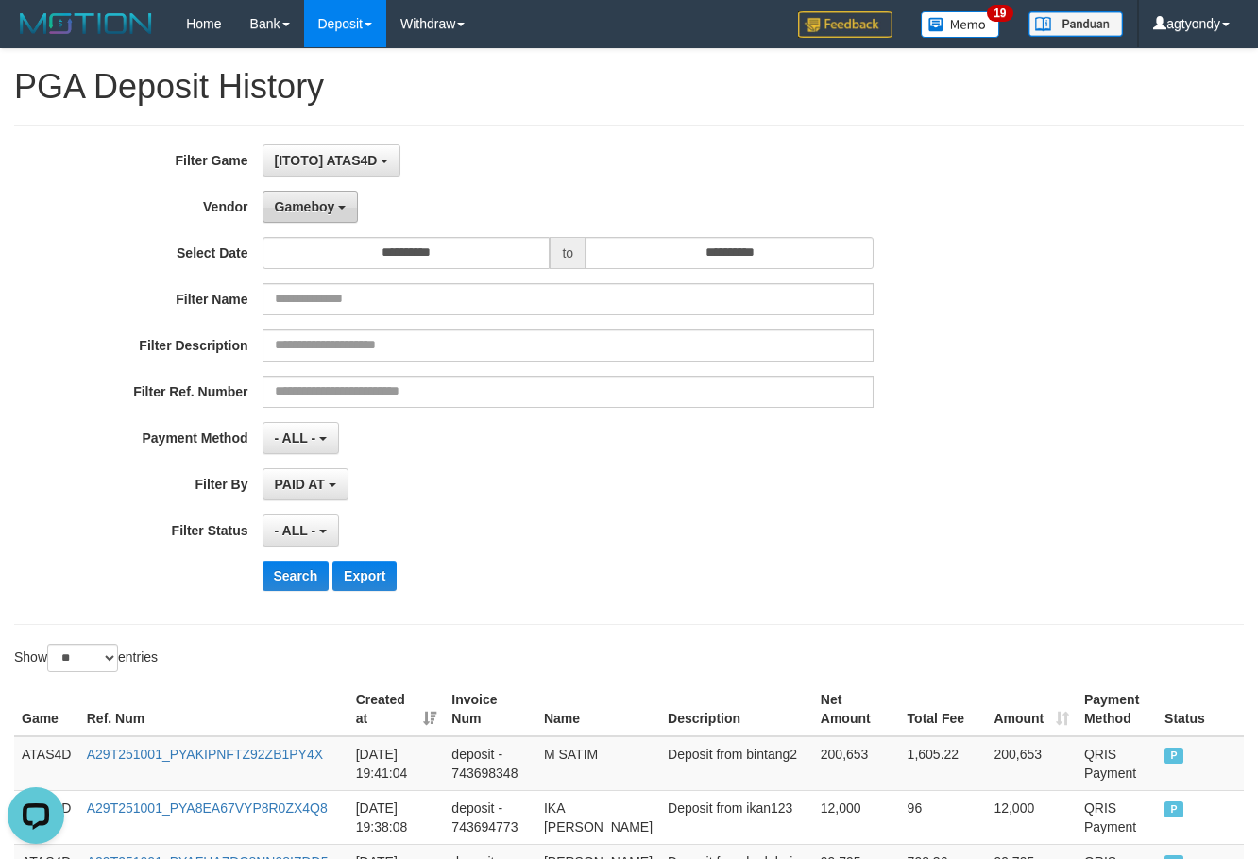
click at [332, 210] on span "Gameboy" at bounding box center [305, 206] width 60 height 15
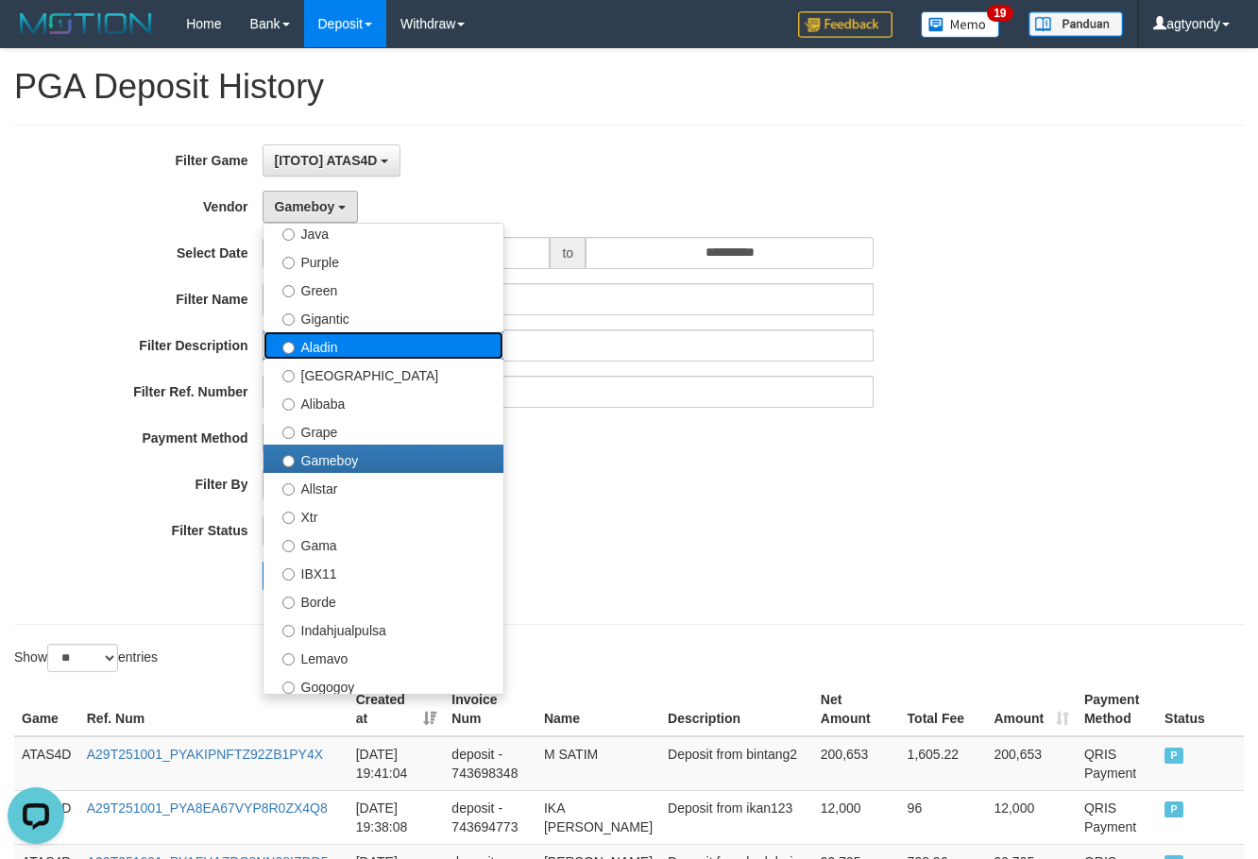
click at [343, 350] on label "Aladin" at bounding box center [383, 345] width 240 height 28
select select "**********"
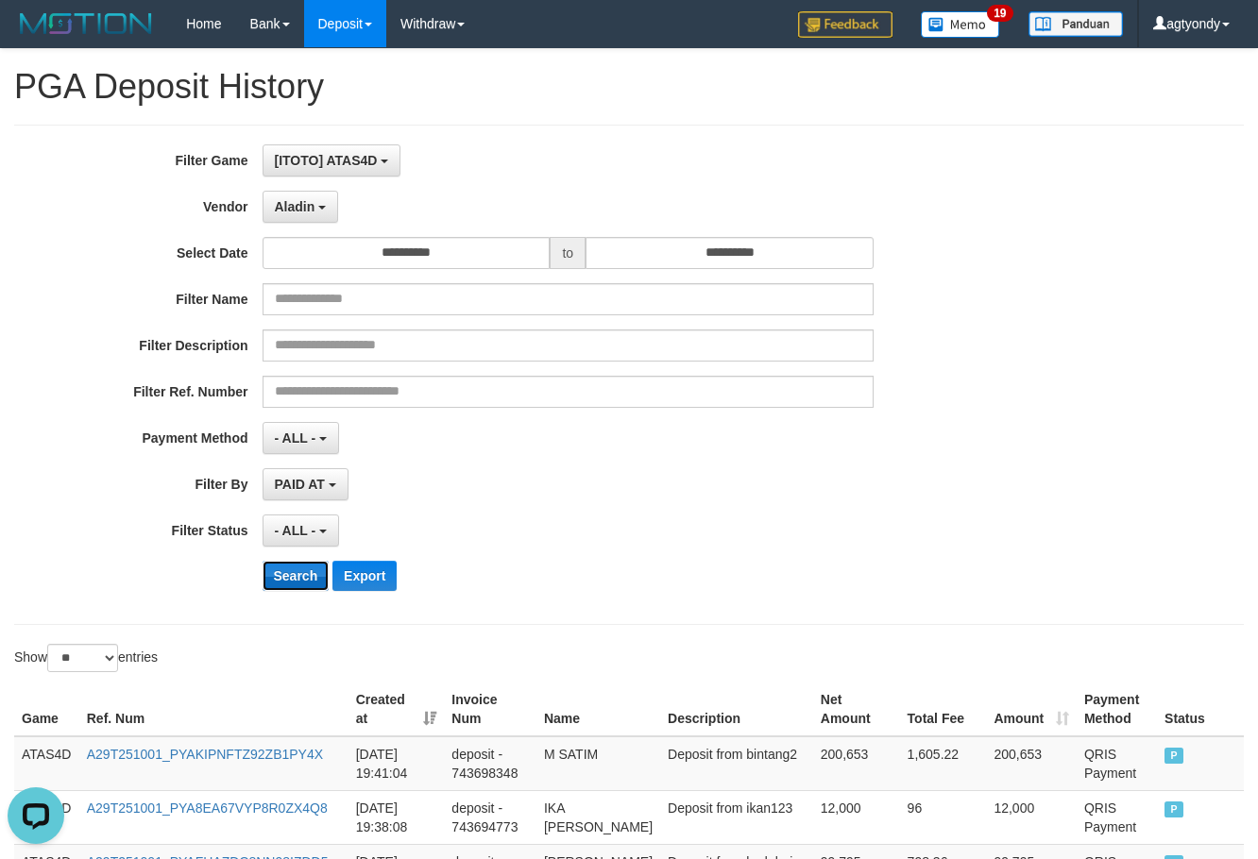
click at [297, 566] on button "Search" at bounding box center [296, 576] width 67 height 30
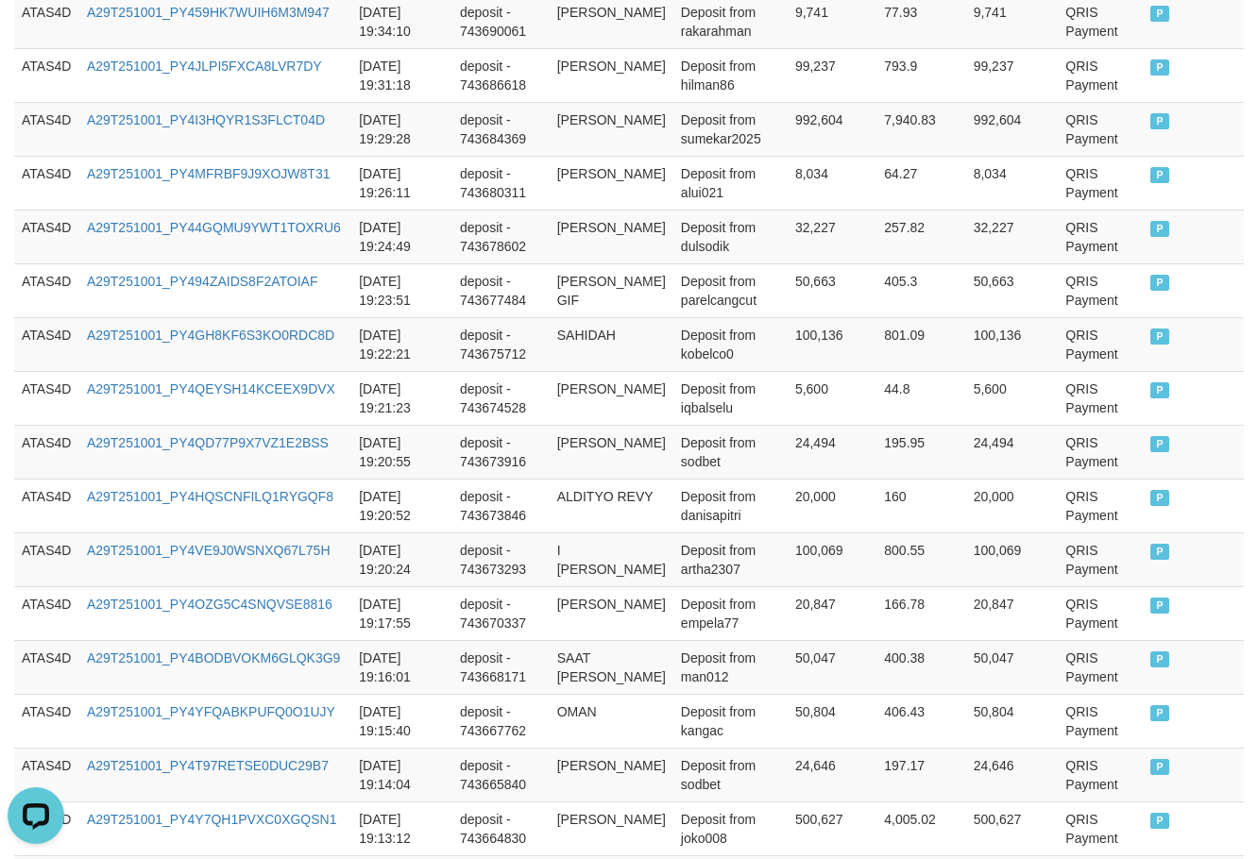
scroll to position [1428, 0]
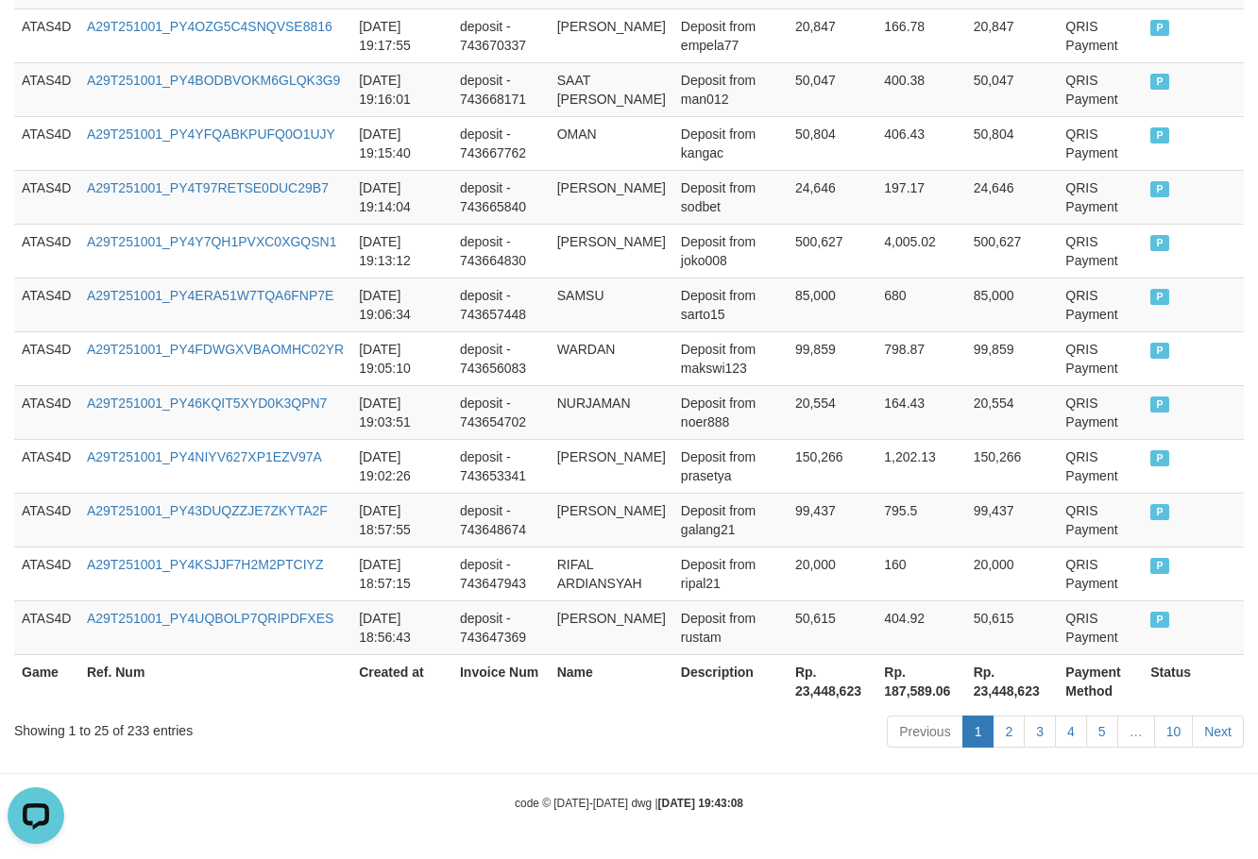
click at [801, 689] on th "Rp. 23,448,623" at bounding box center [832, 681] width 89 height 54
copy th "23,448,623"
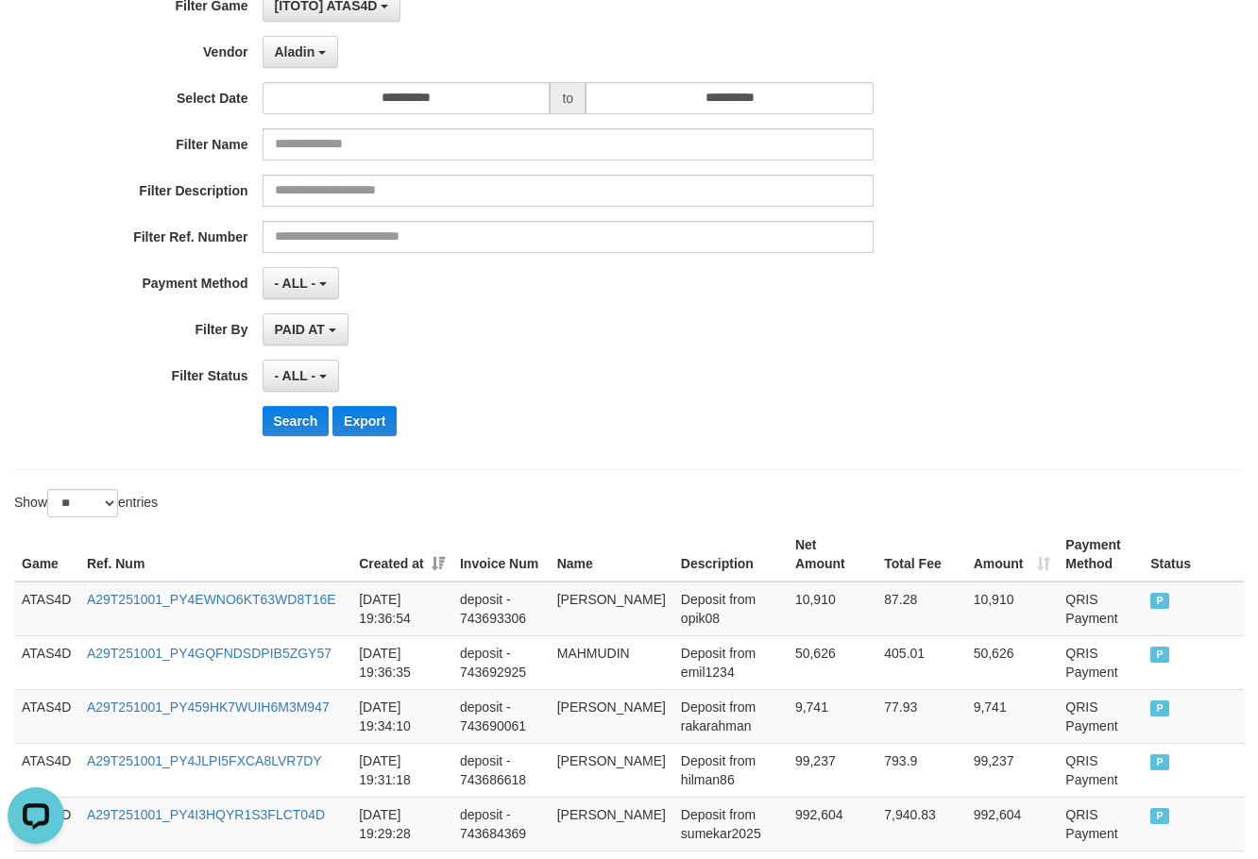
scroll to position [11, 0]
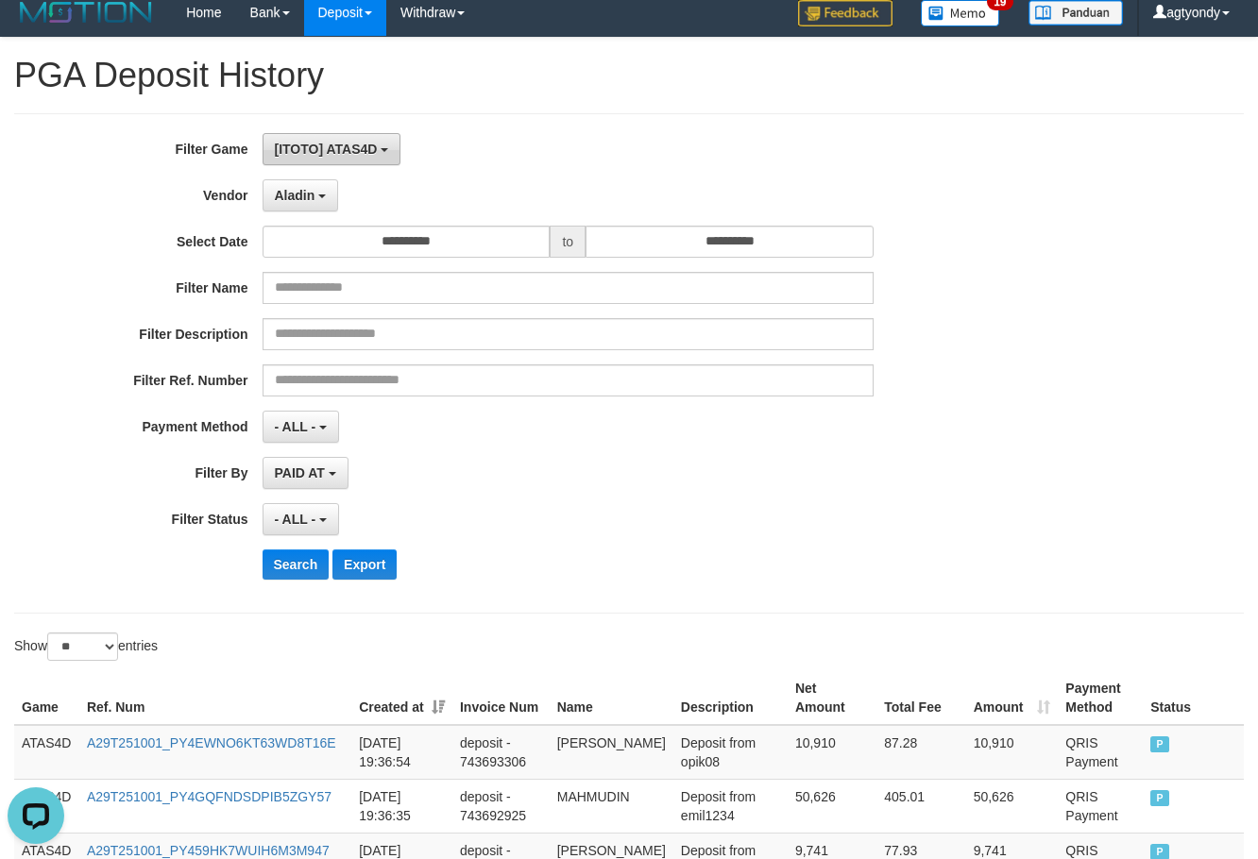
click at [340, 155] on span "[ITOTO] ATAS4D" at bounding box center [326, 149] width 103 height 15
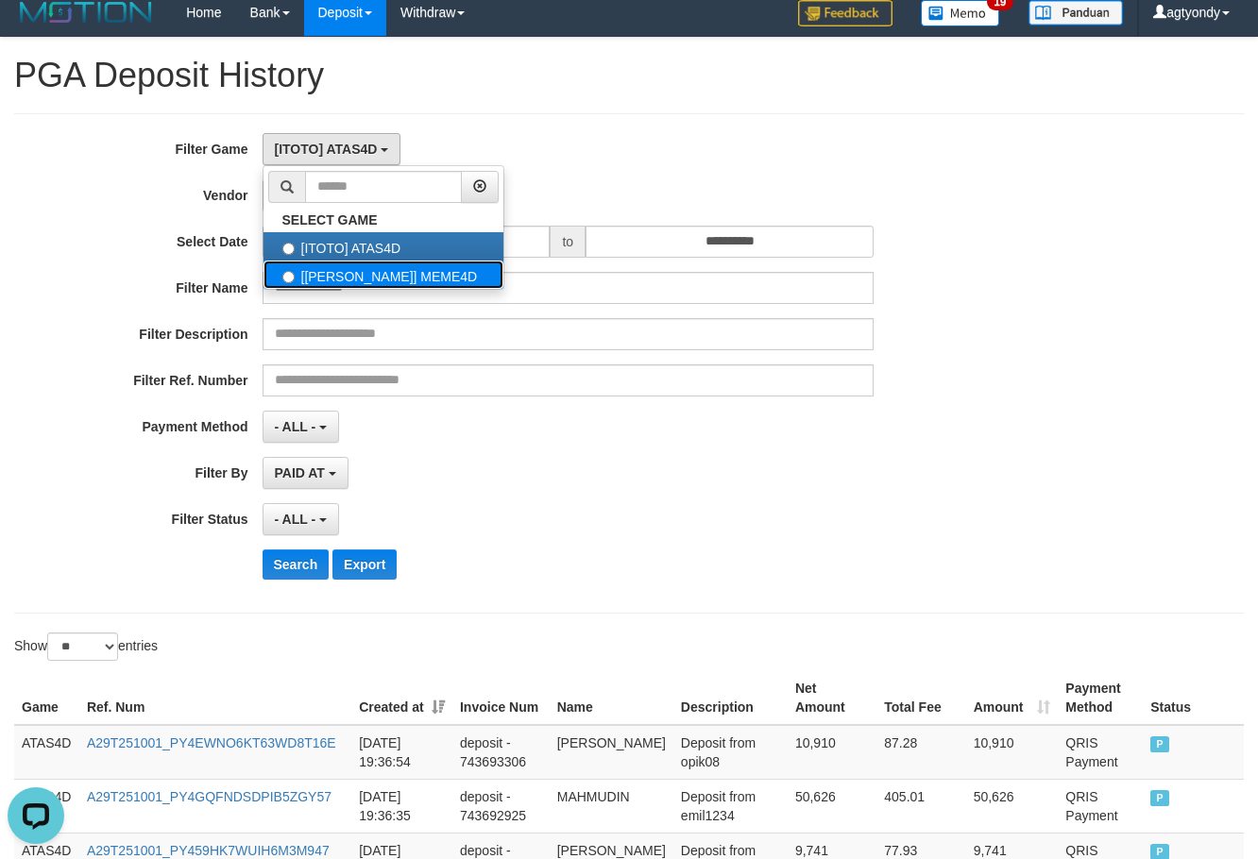
click at [382, 274] on label "[[PERSON_NAME]] MEME4D" at bounding box center [383, 275] width 240 height 28
select select "****"
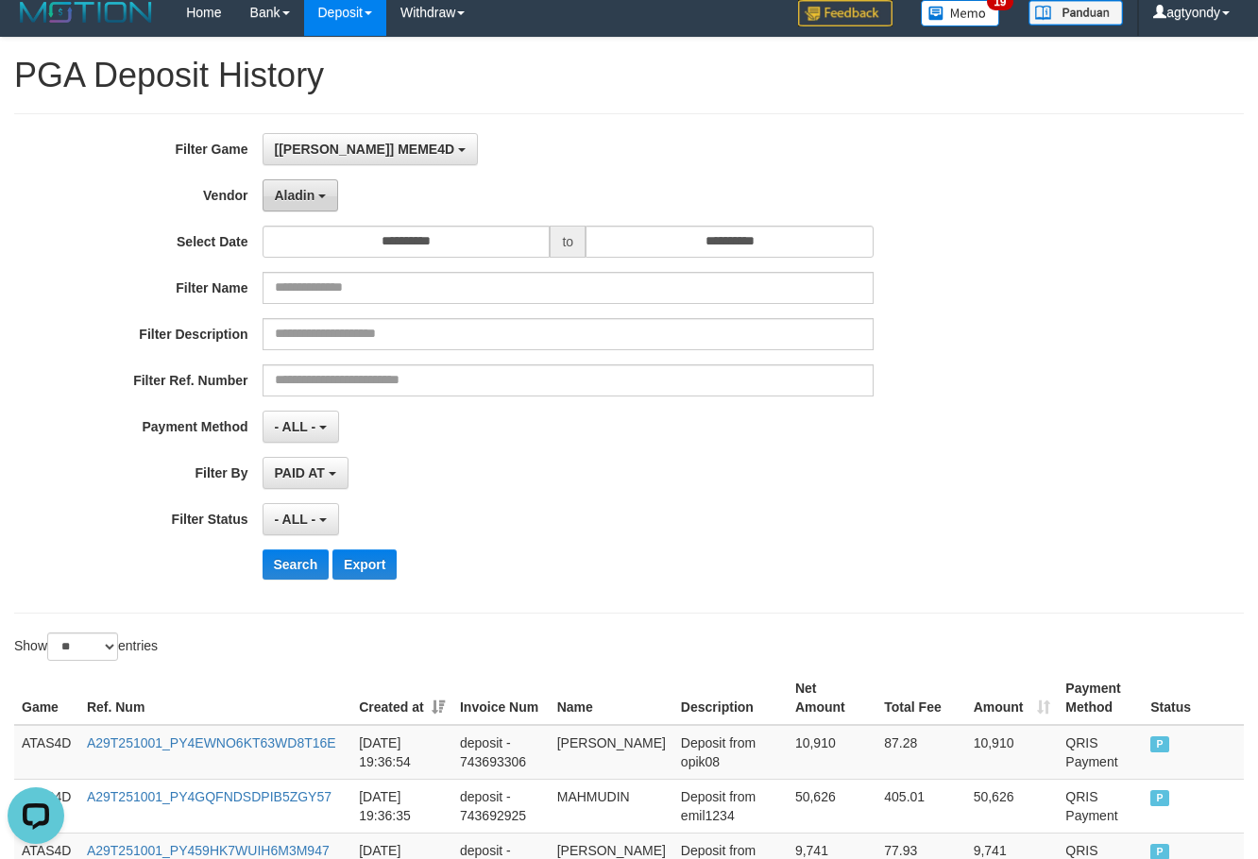
scroll to position [33, 0]
click at [329, 189] on button "Aladin" at bounding box center [301, 195] width 76 height 32
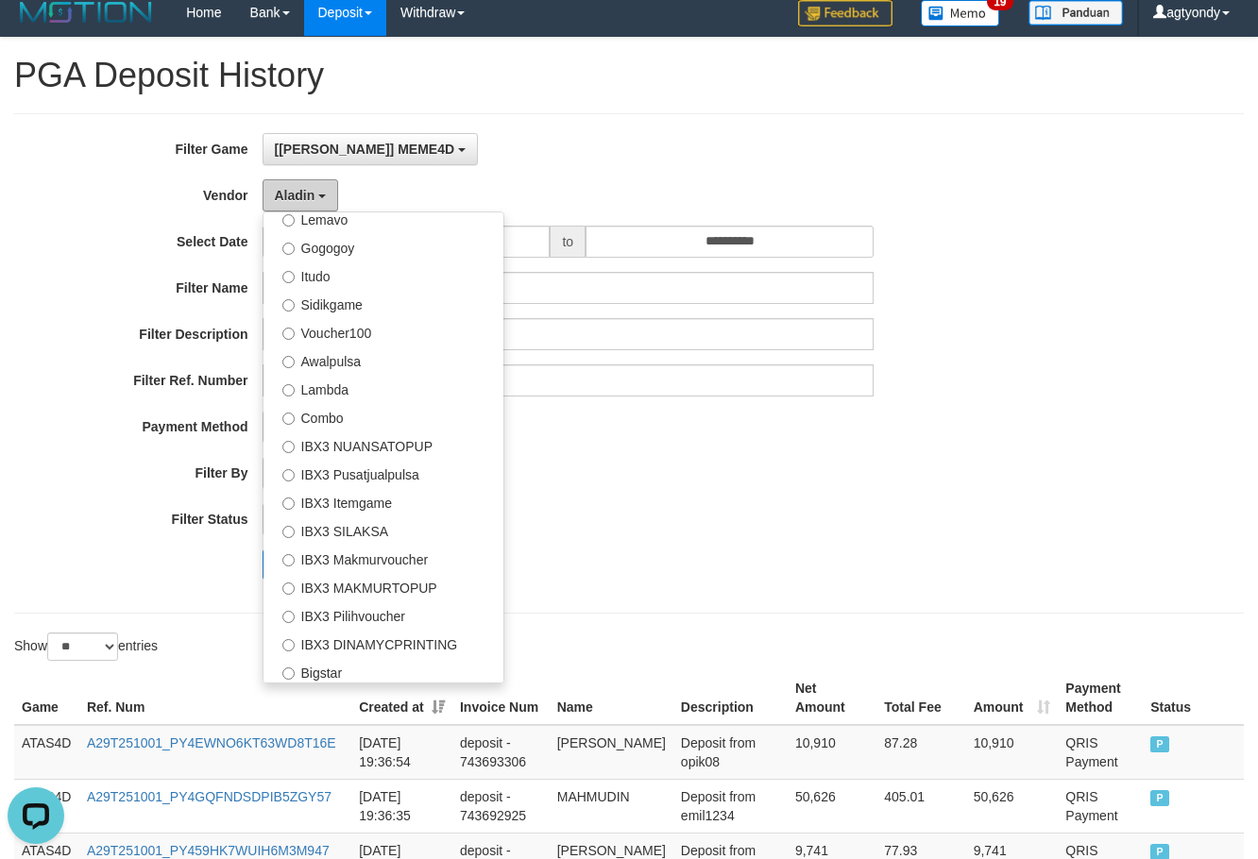
scroll to position [704, 0]
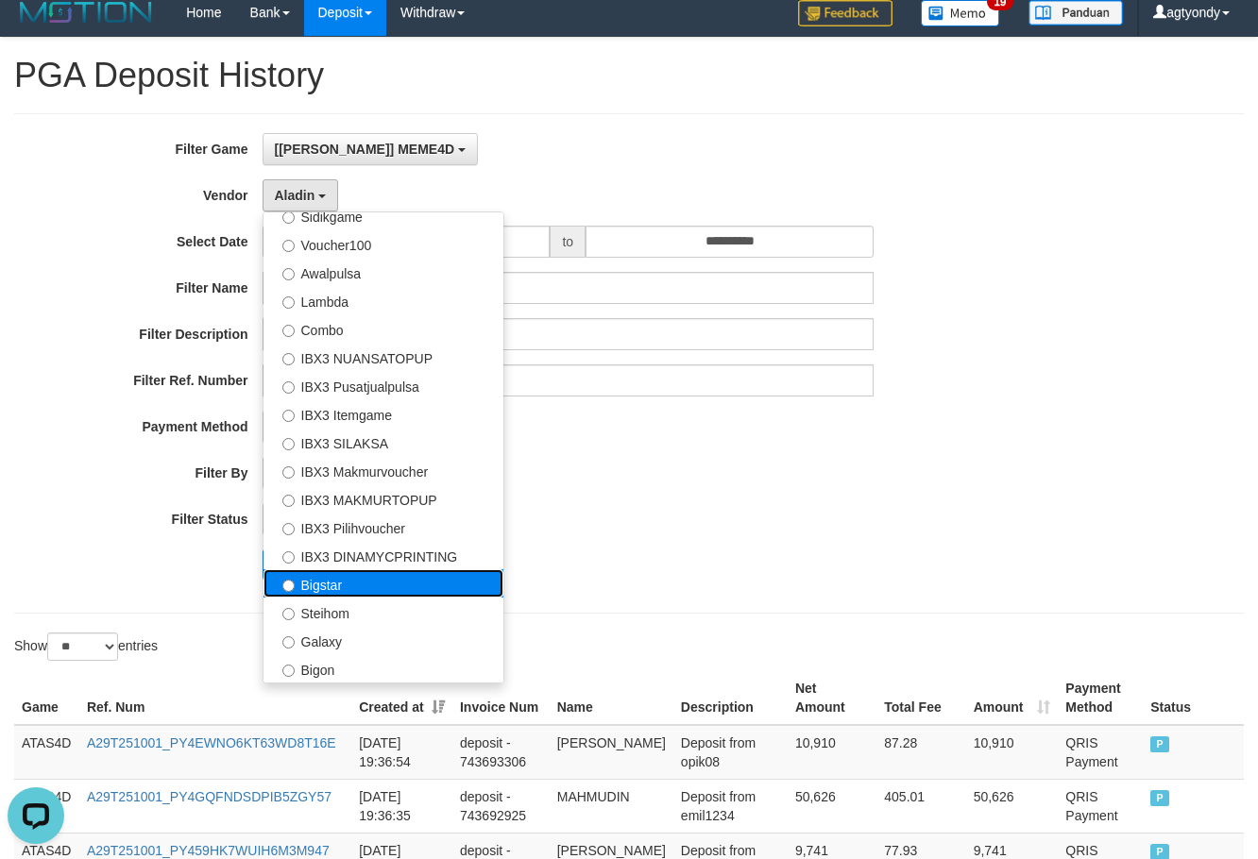
click at [347, 583] on label "Bigstar" at bounding box center [383, 583] width 240 height 28
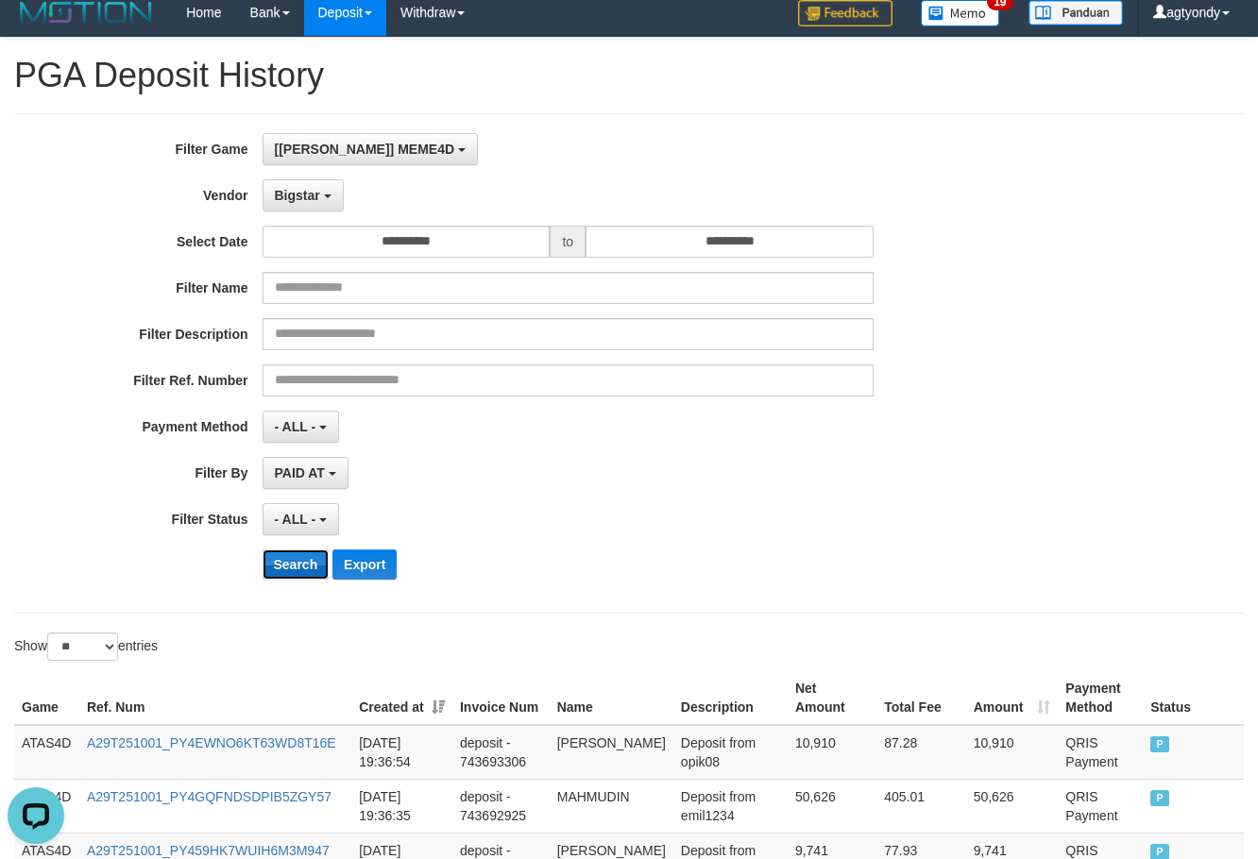
click at [297, 574] on button "Search" at bounding box center [296, 565] width 67 height 30
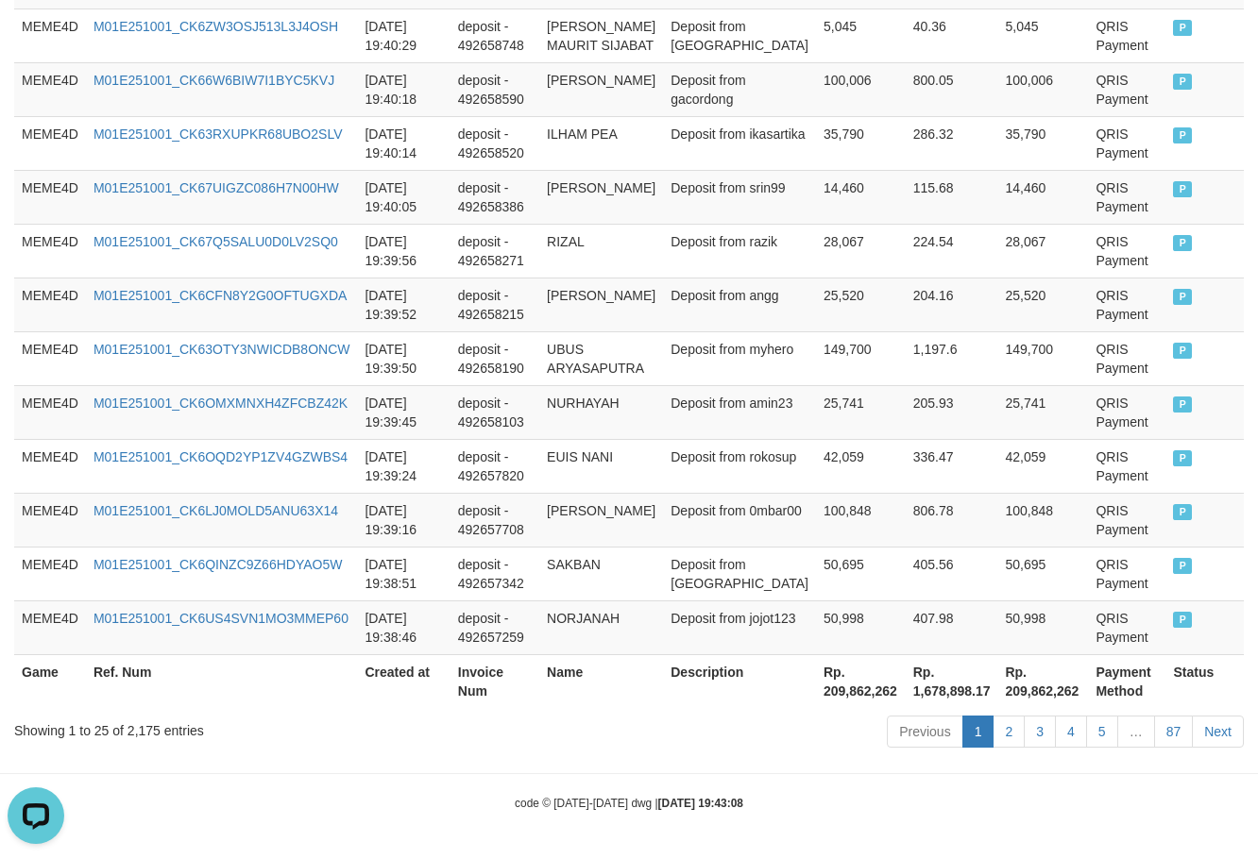
scroll to position [1466, 0]
click at [816, 692] on th "Rp. 209,862,262" at bounding box center [861, 681] width 90 height 54
drag, startPoint x: 811, startPoint y: 692, endPoint x: 1271, endPoint y: 619, distance: 465.7
click at [818, 690] on th "Rp. 209,862,262" at bounding box center [861, 681] width 90 height 54
copy th "209,862,262"
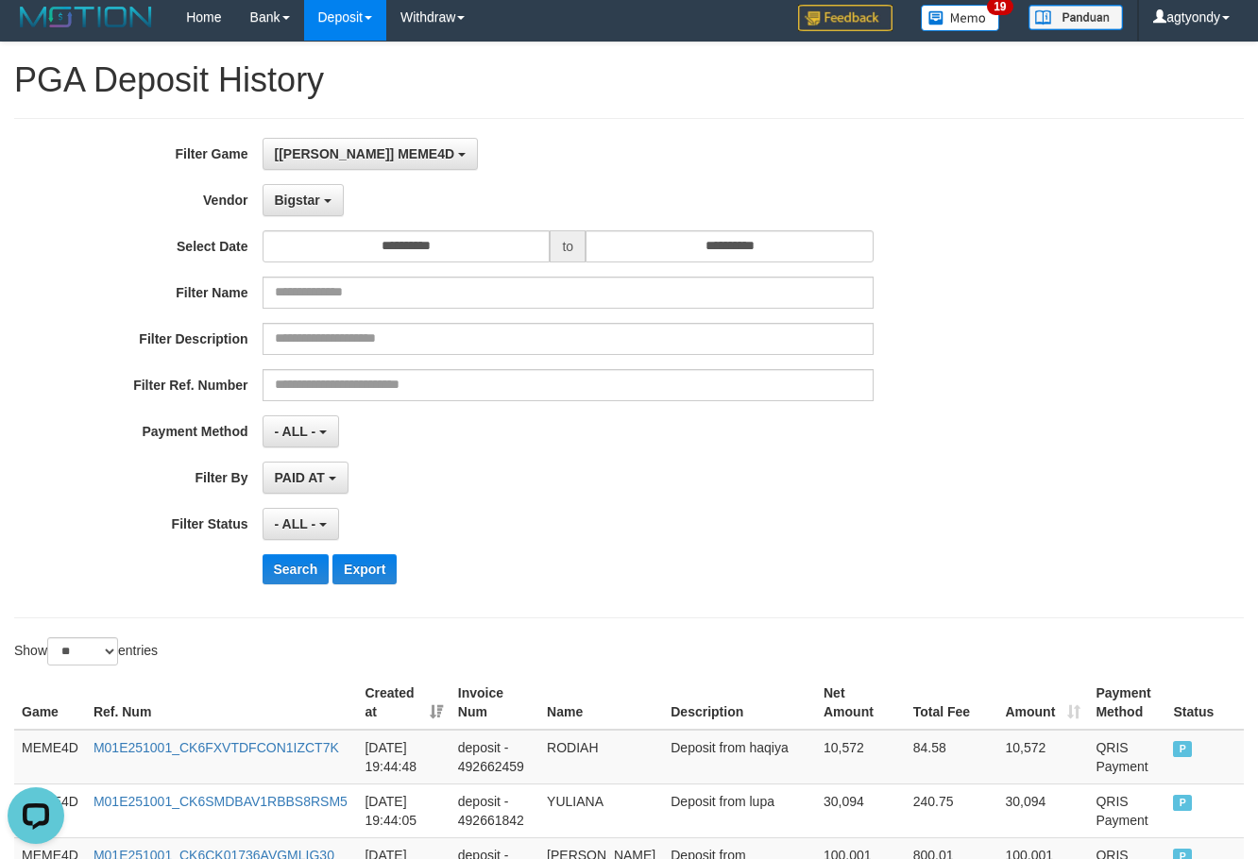
scroll to position [0, 0]
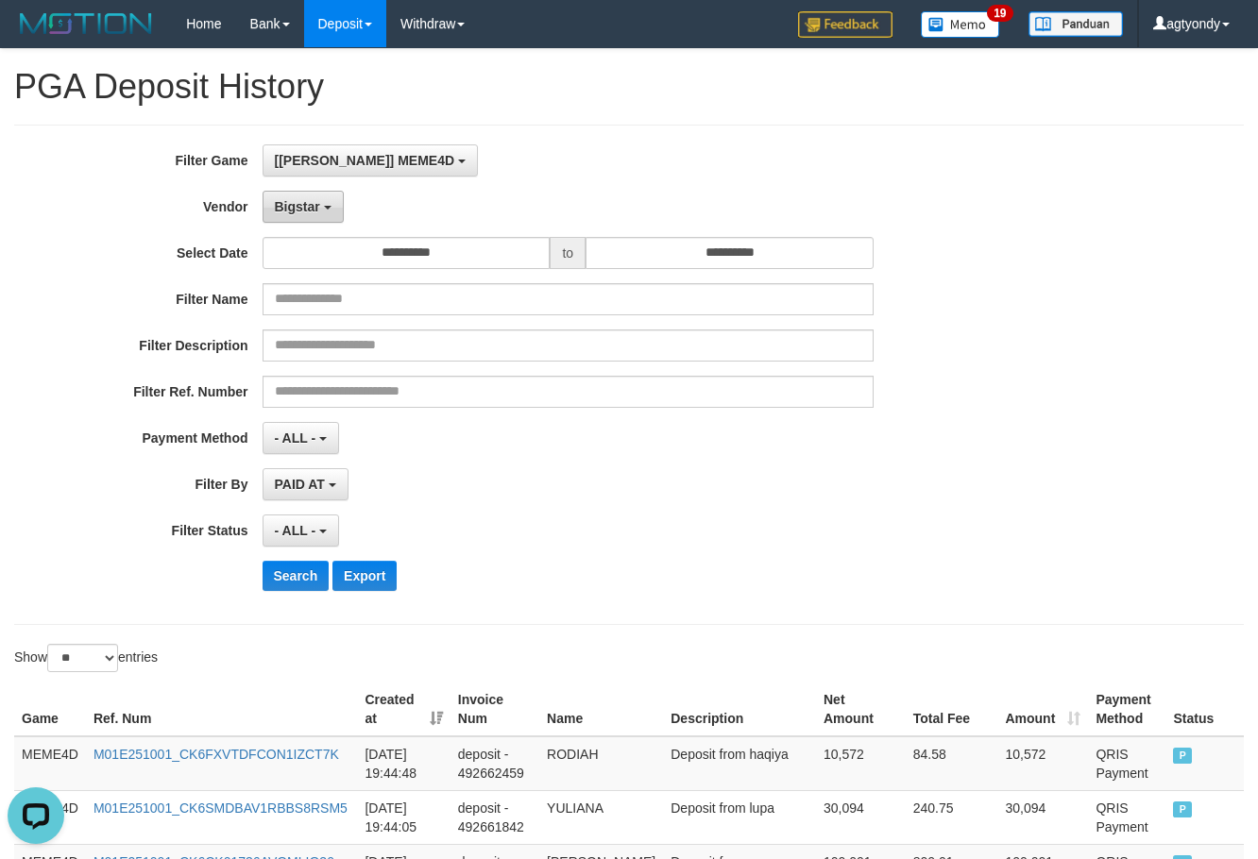
click at [308, 209] on span "Bigstar" at bounding box center [297, 206] width 45 height 15
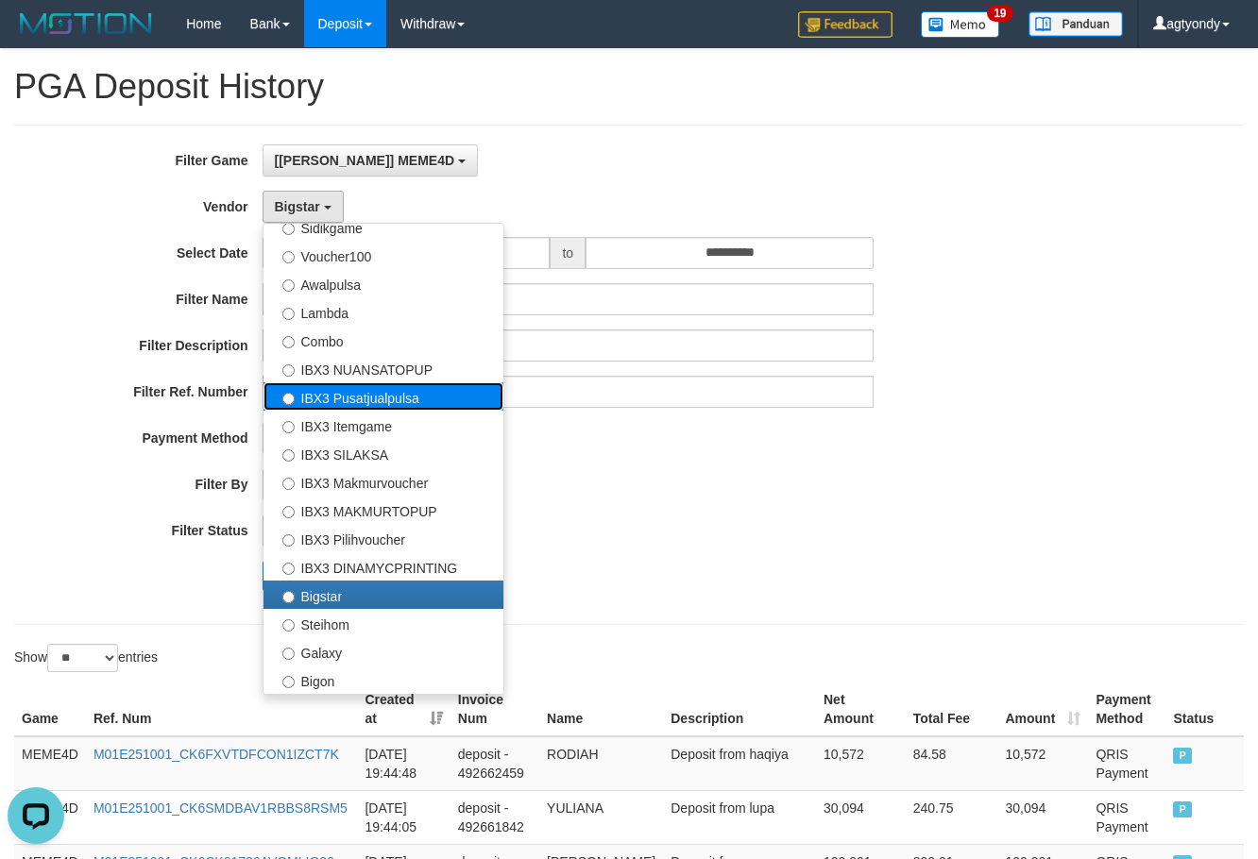
click at [385, 395] on label "IBX3 Pusatjualpulsa" at bounding box center [383, 396] width 240 height 28
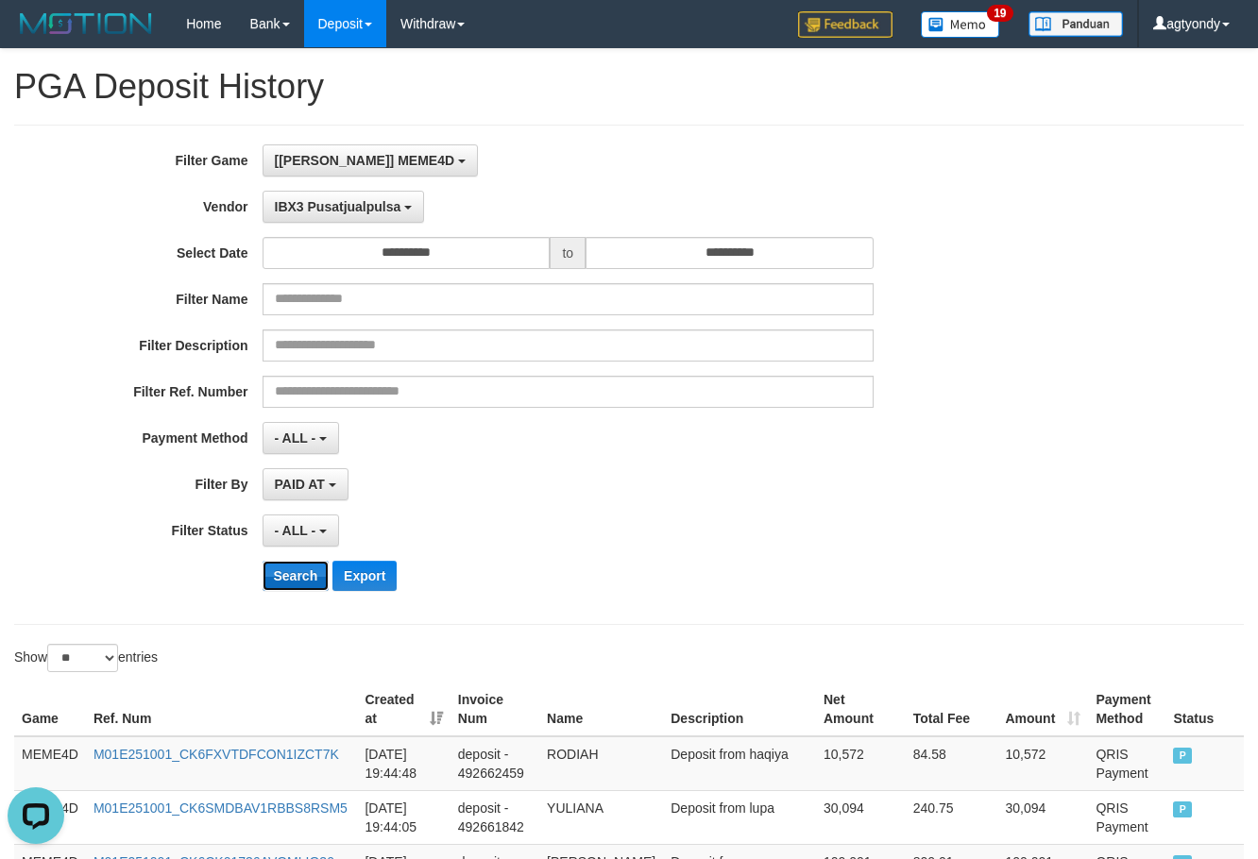
click at [287, 564] on button "Search" at bounding box center [296, 576] width 67 height 30
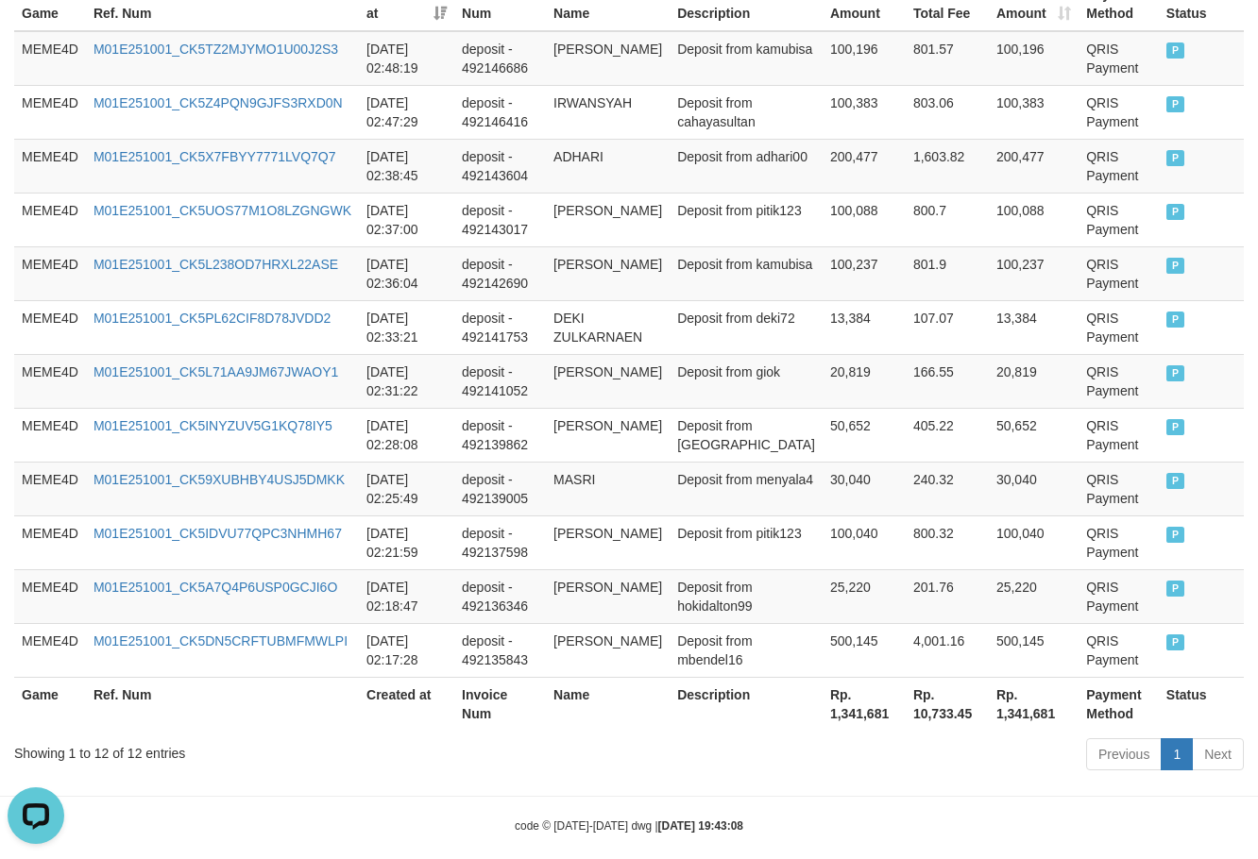
scroll to position [728, 0]
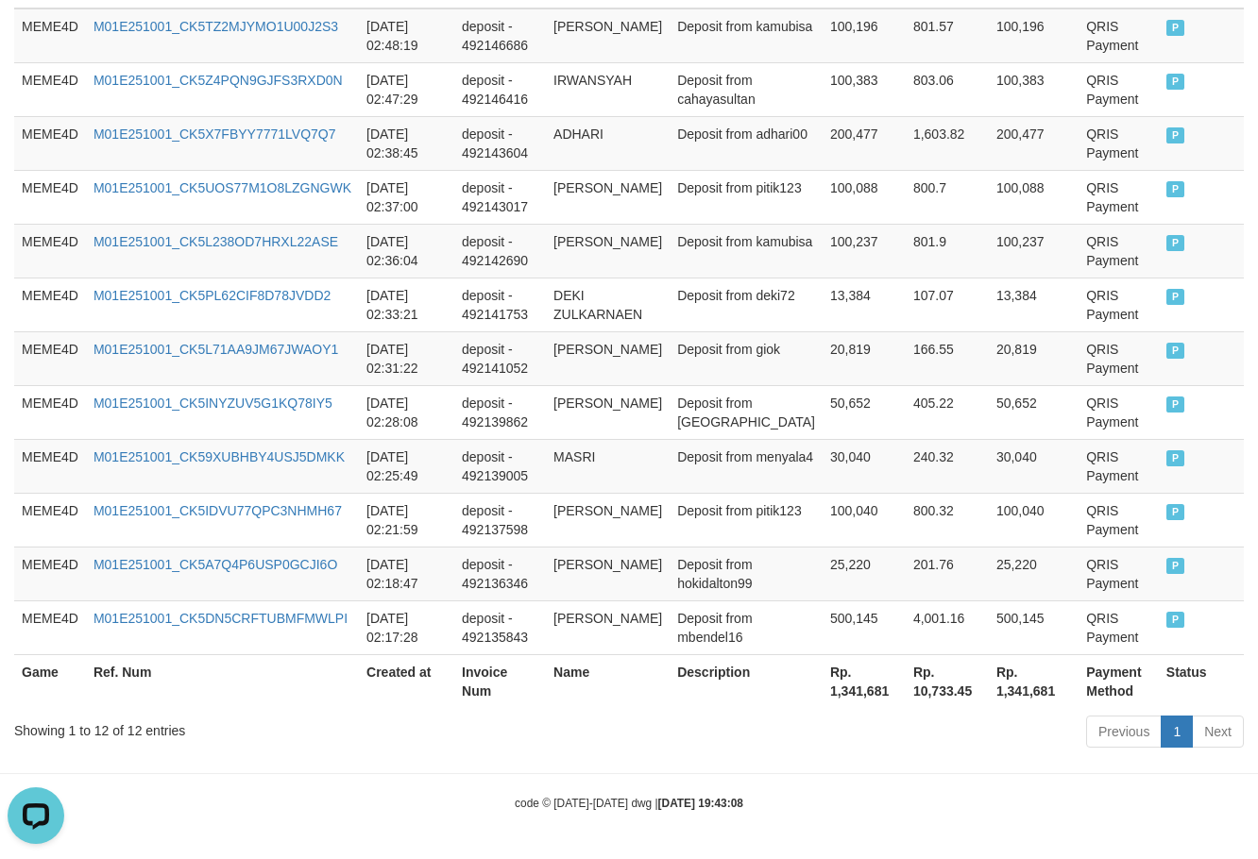
click at [823, 684] on th "Rp. 1,341,681" at bounding box center [864, 681] width 83 height 54
copy th "1,341,681"
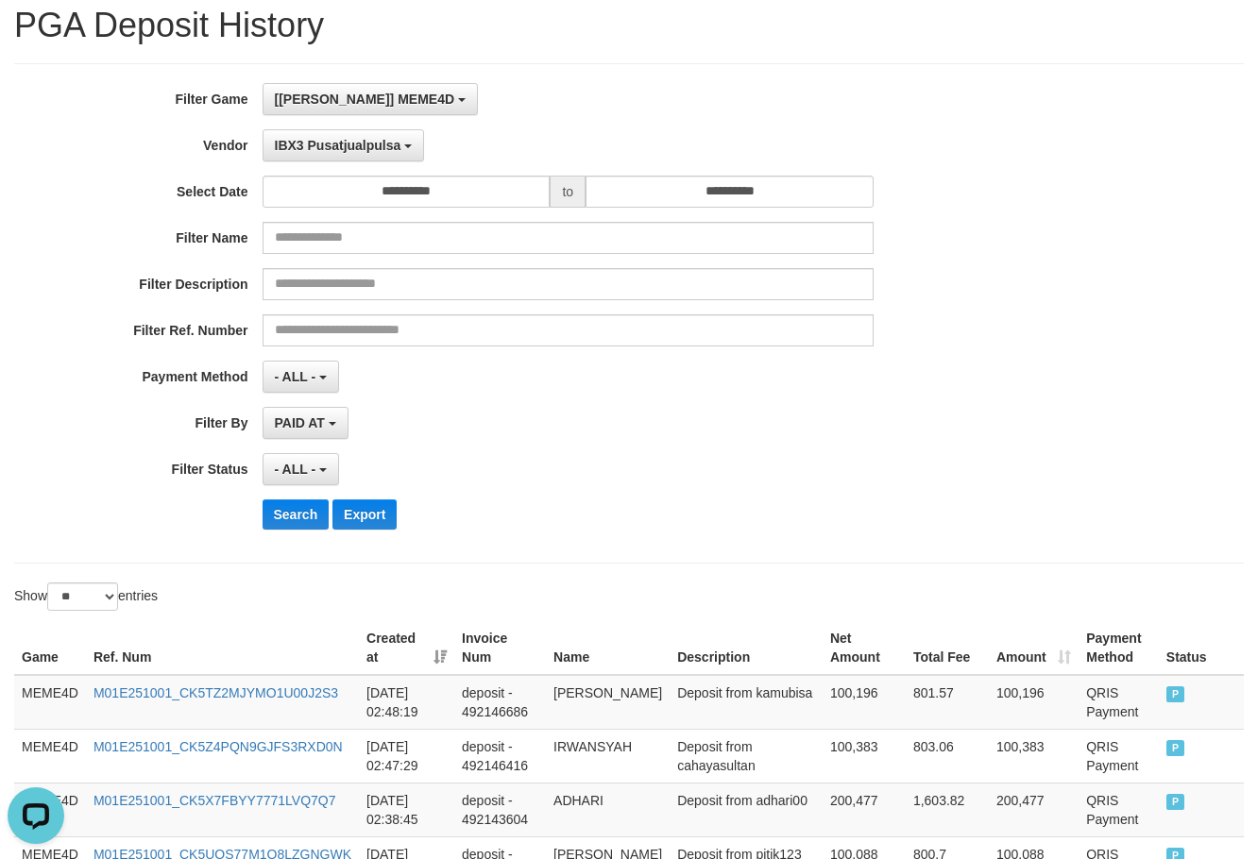
scroll to position [0, 0]
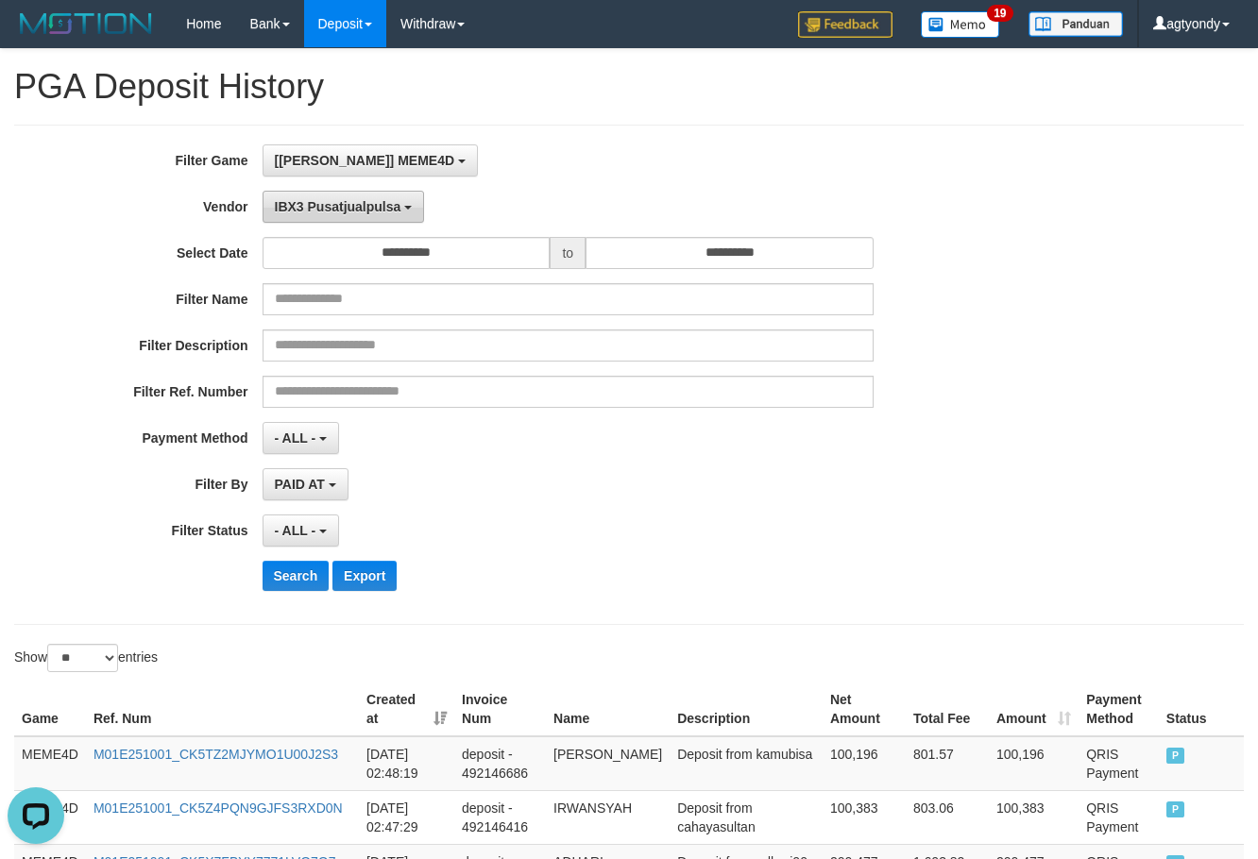
click at [342, 207] on span "IBX3 Pusatjualpulsa" at bounding box center [338, 206] width 127 height 15
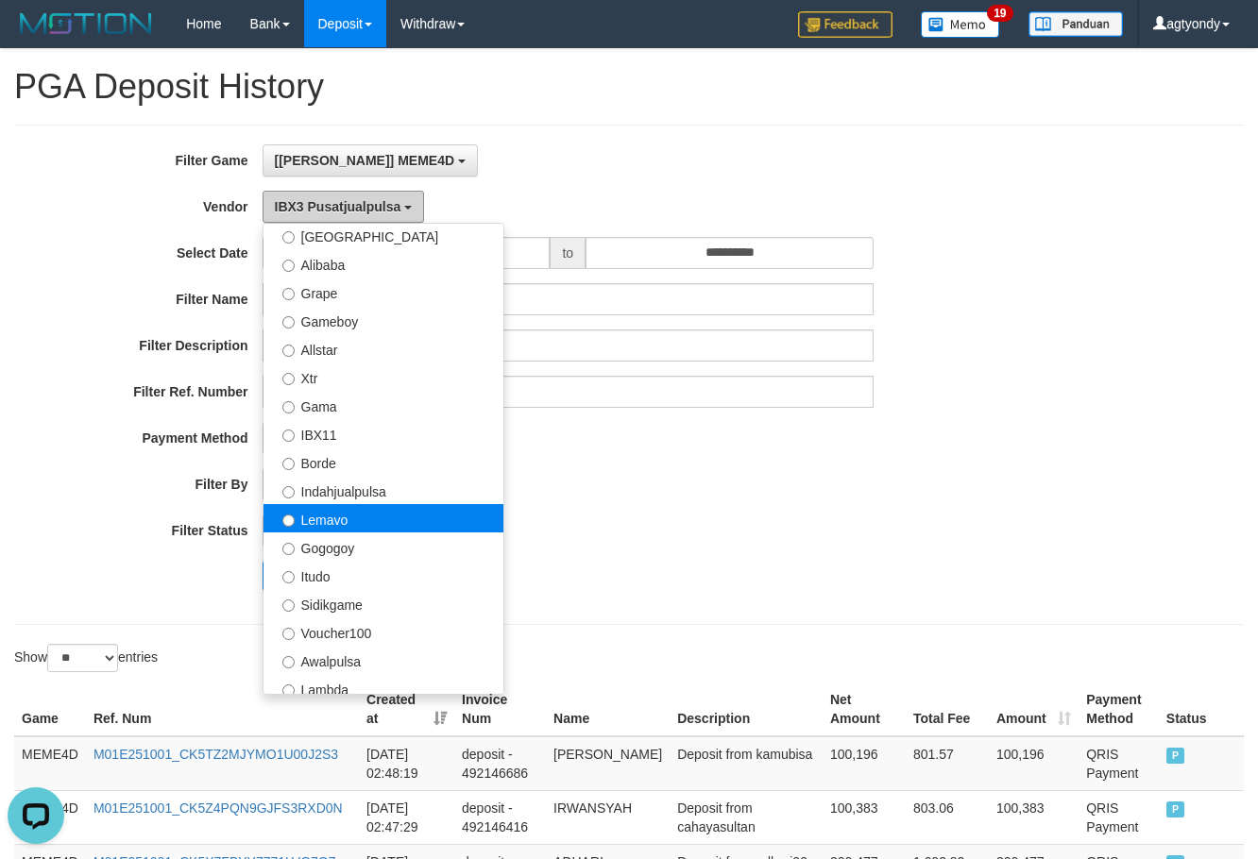
scroll to position [327, 0]
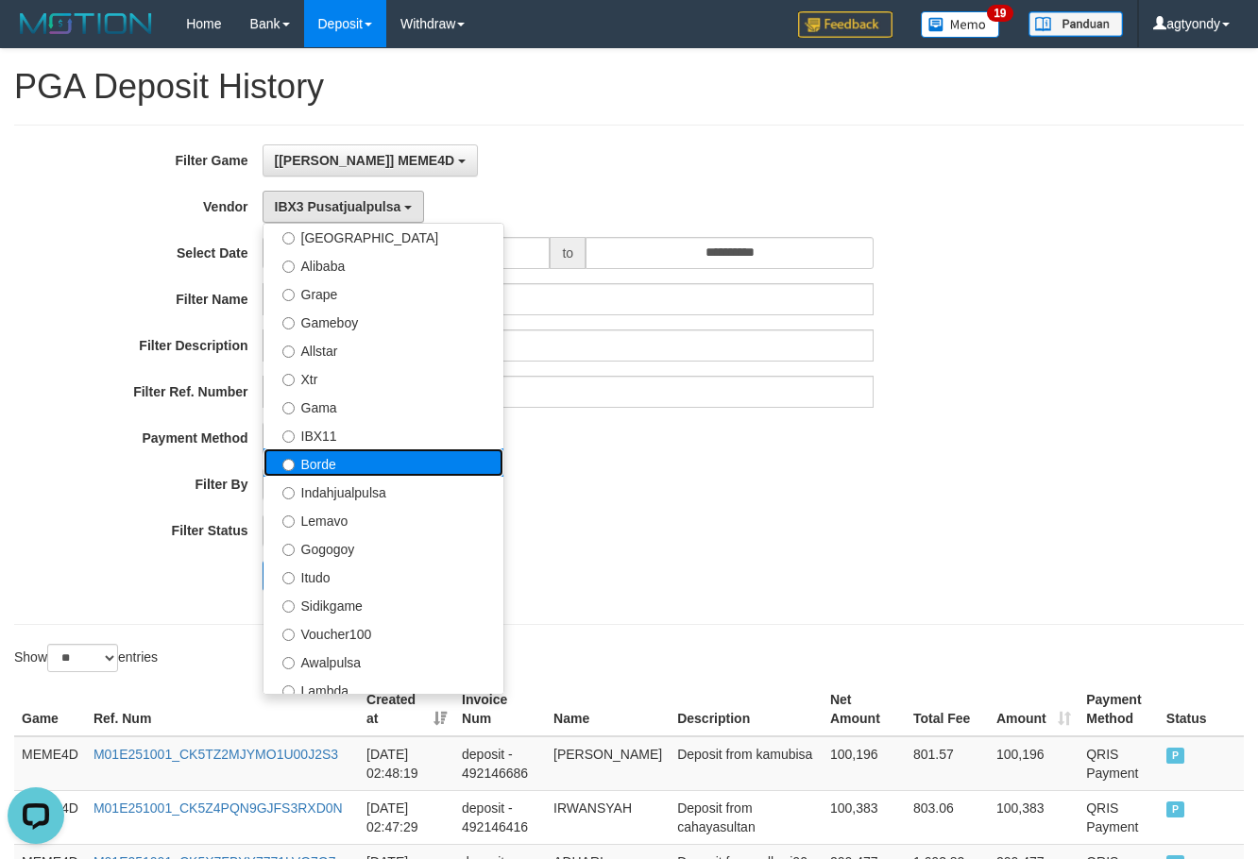
click at [361, 464] on label "Borde" at bounding box center [383, 463] width 240 height 28
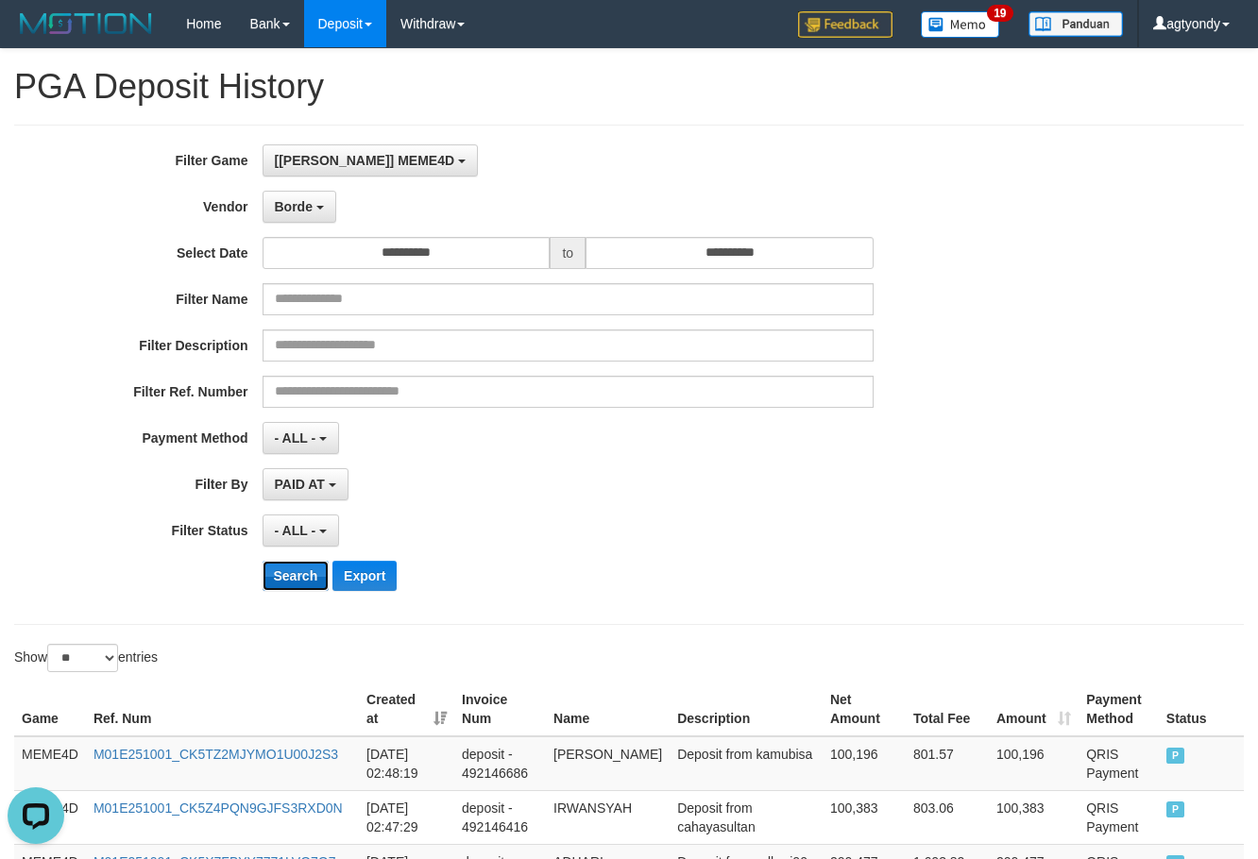
click at [285, 575] on button "Search" at bounding box center [296, 576] width 67 height 30
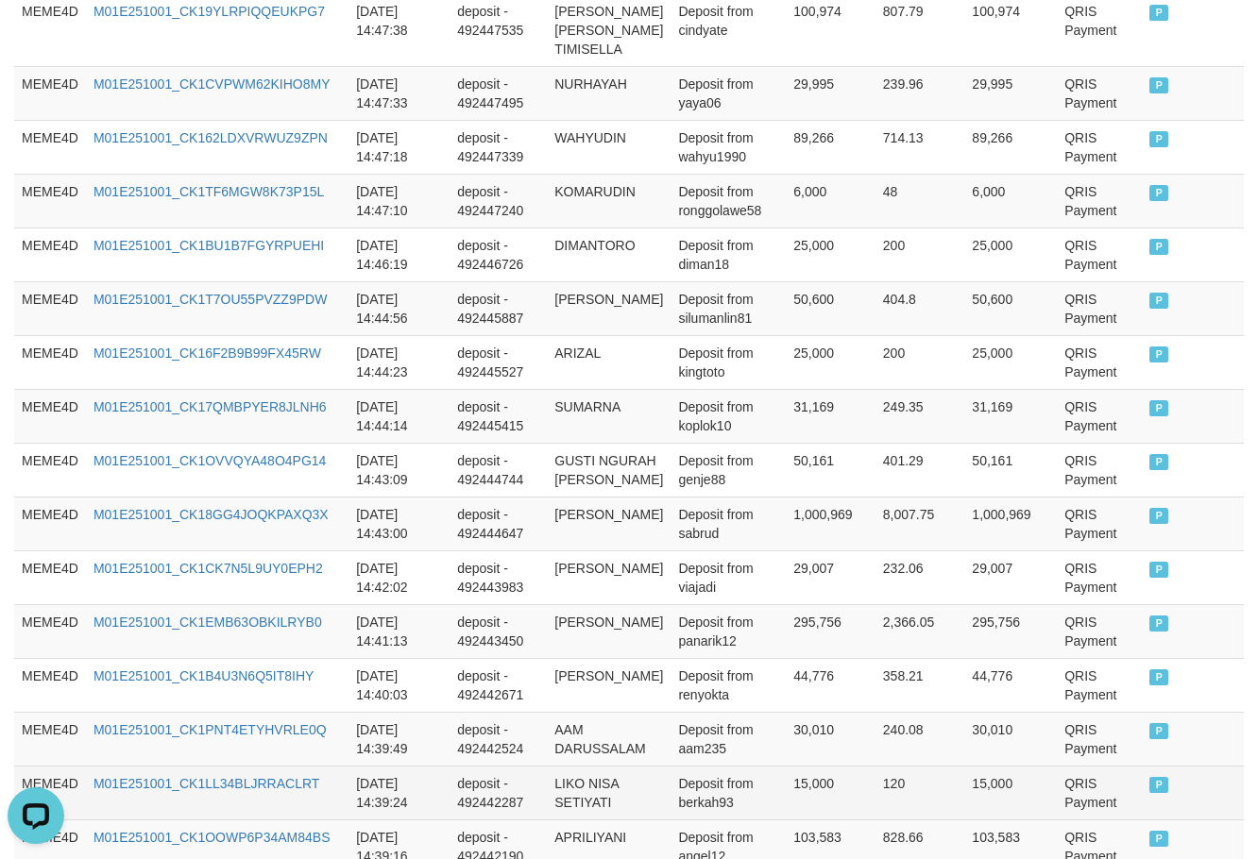
scroll to position [1484, 0]
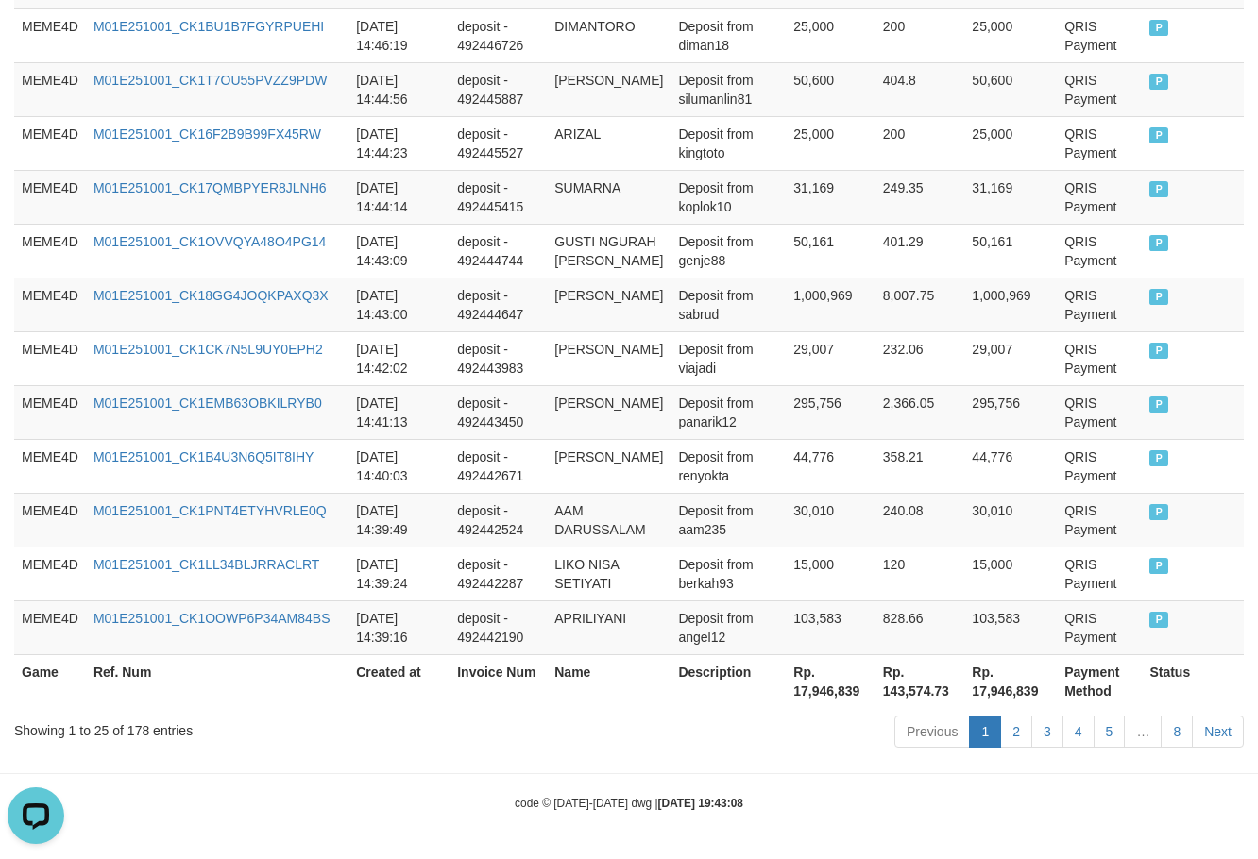
click at [815, 678] on th "Rp. 17,946,839" at bounding box center [831, 681] width 90 height 54
click at [818, 693] on th "Rp. 17,946,839" at bounding box center [831, 681] width 90 height 54
copy th "17,946,839"
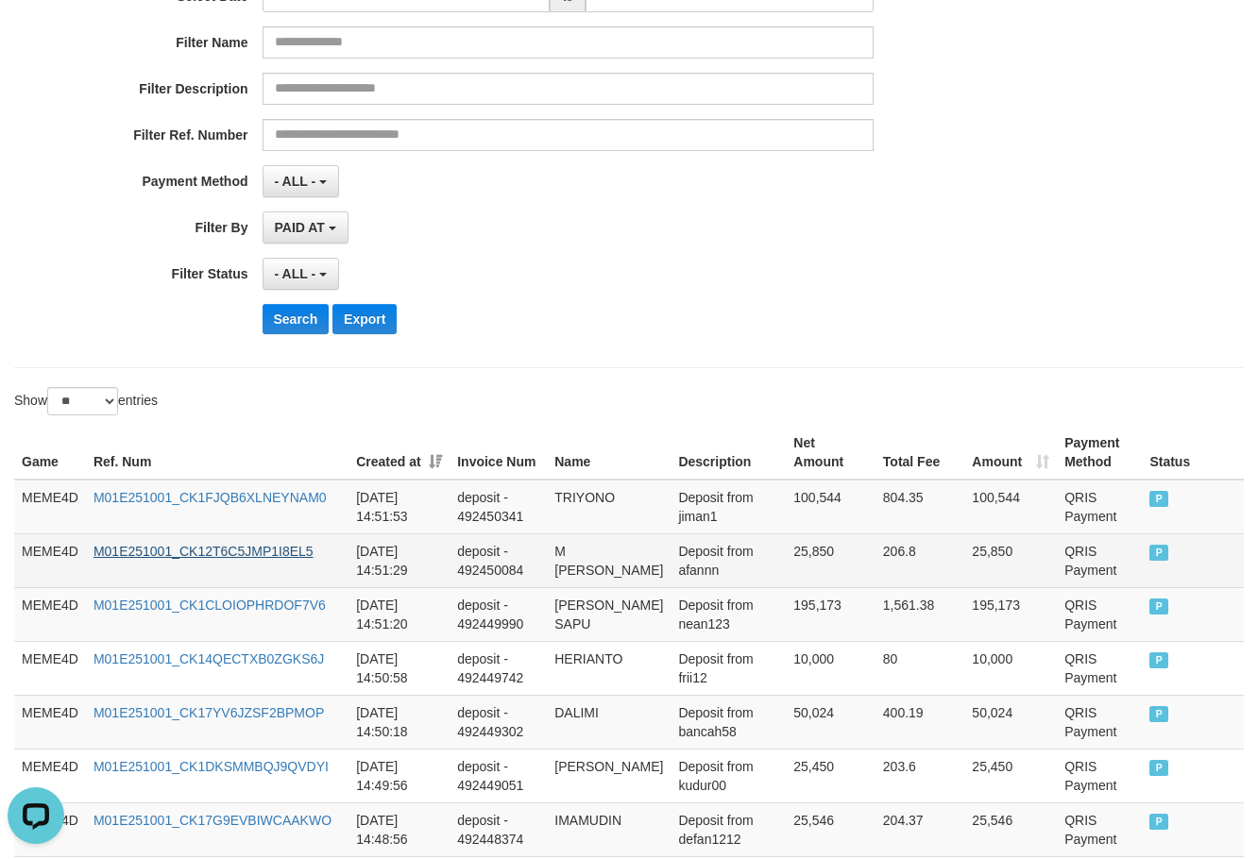
scroll to position [0, 0]
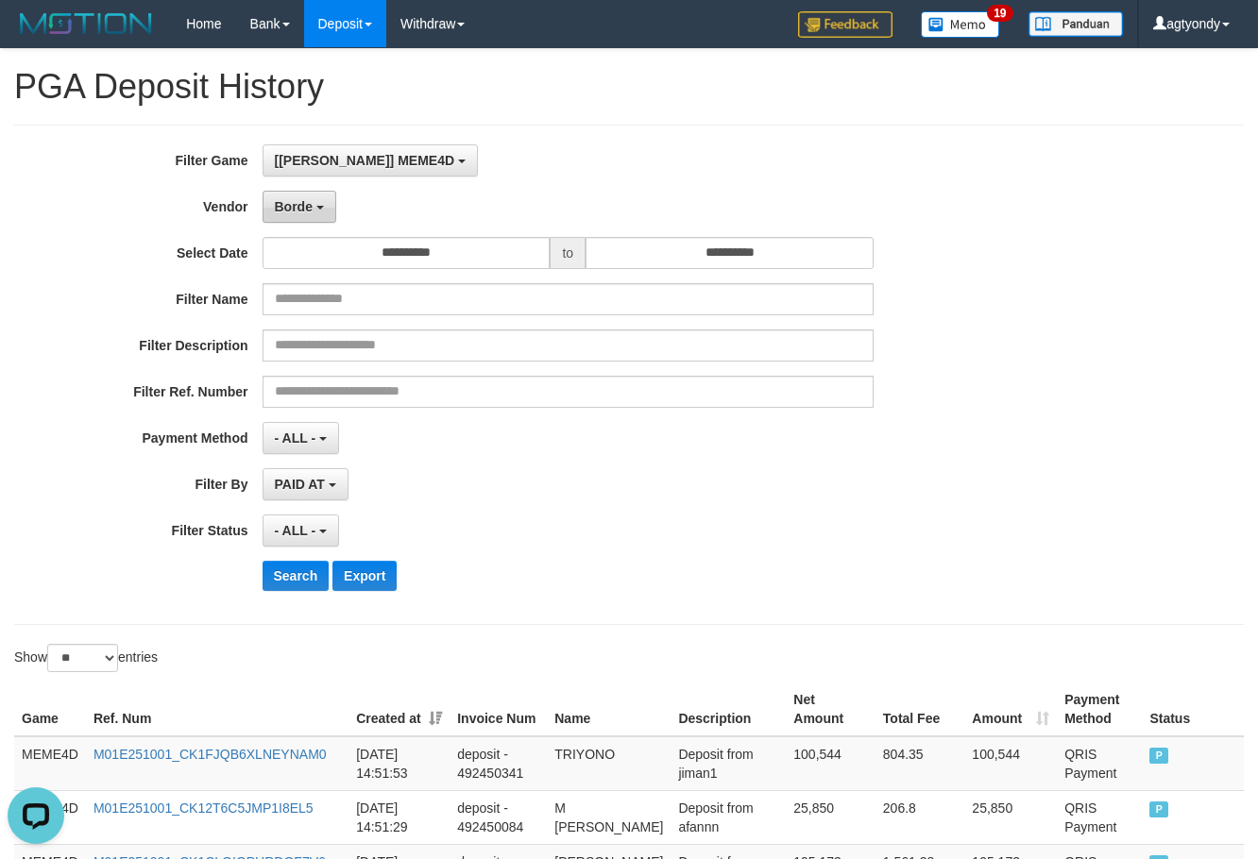
click at [314, 209] on button "Borde" at bounding box center [300, 207] width 74 height 32
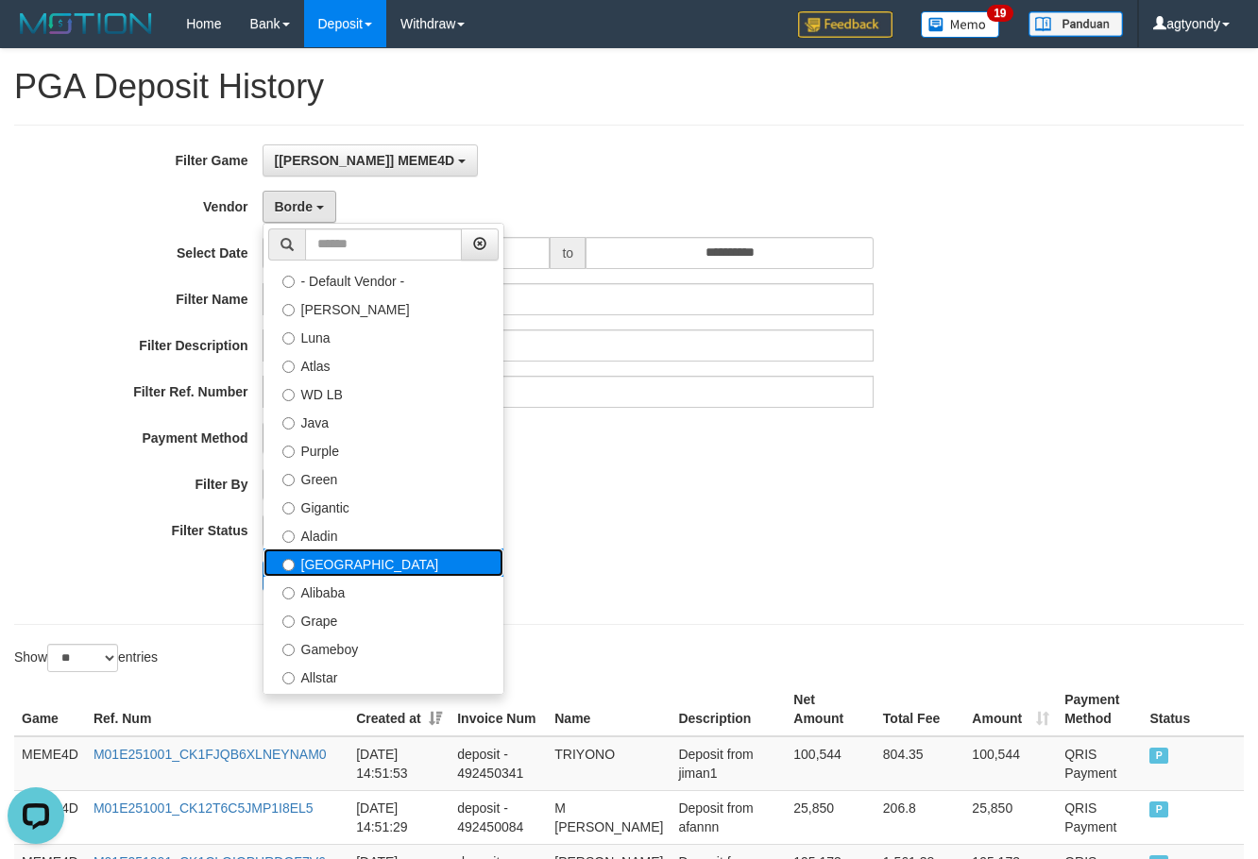
click at [352, 564] on label "[GEOGRAPHIC_DATA]" at bounding box center [383, 563] width 240 height 28
select select "**********"
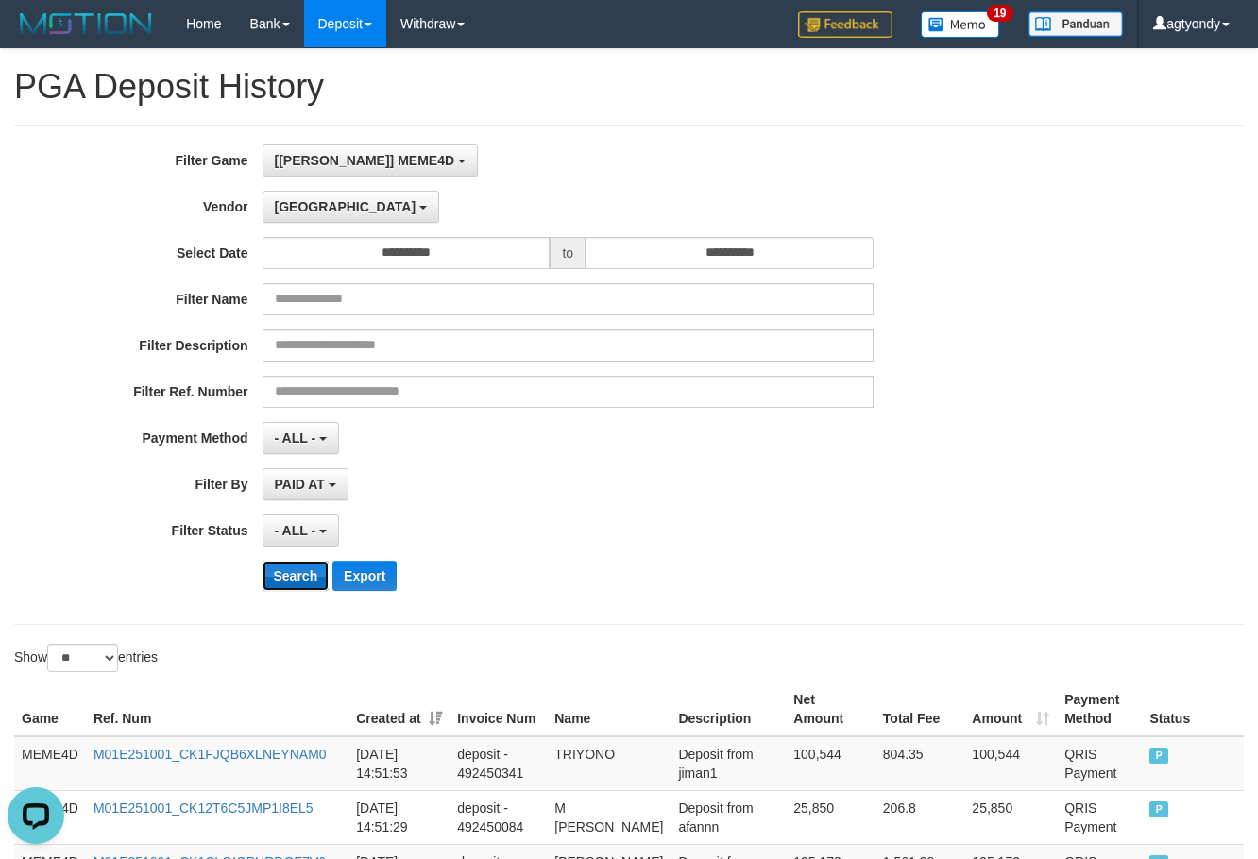
click at [299, 580] on button "Search" at bounding box center [296, 576] width 67 height 30
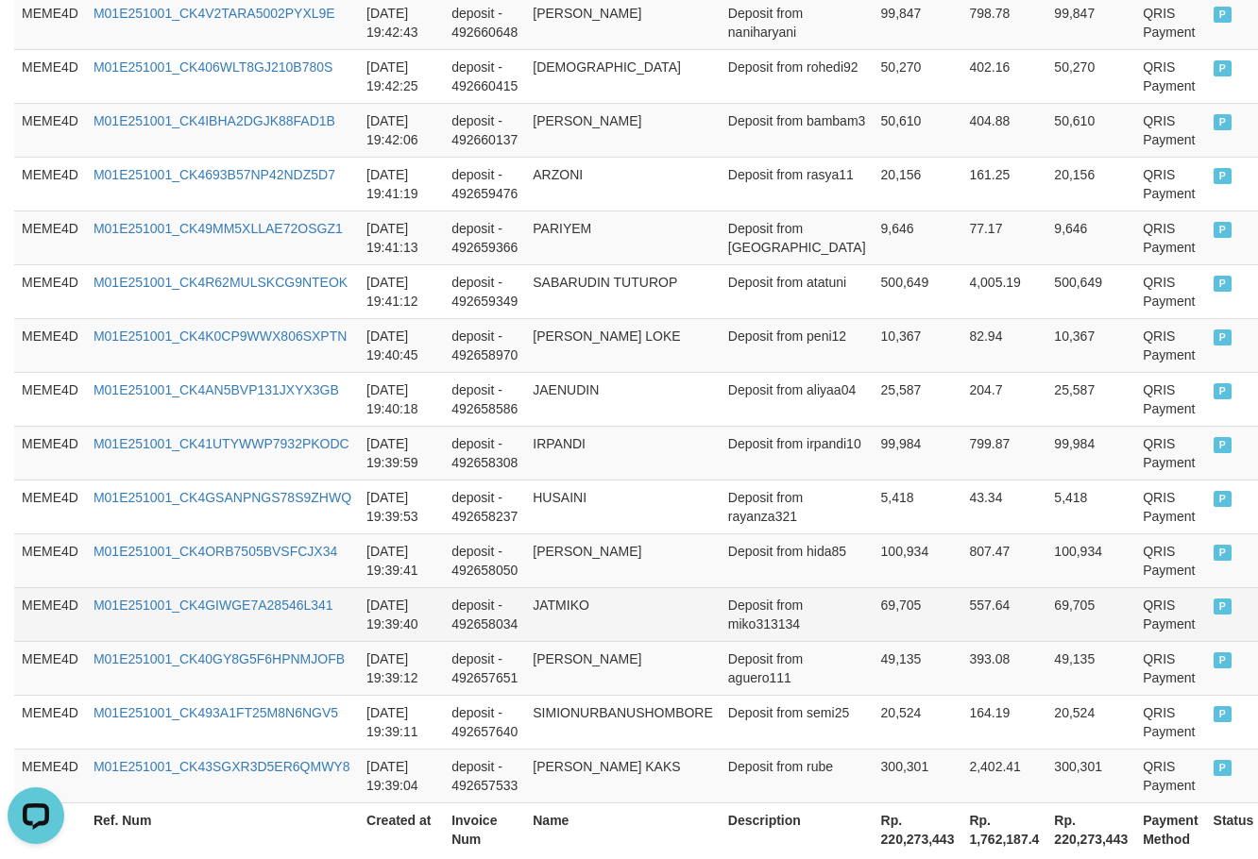
scroll to position [1428, 0]
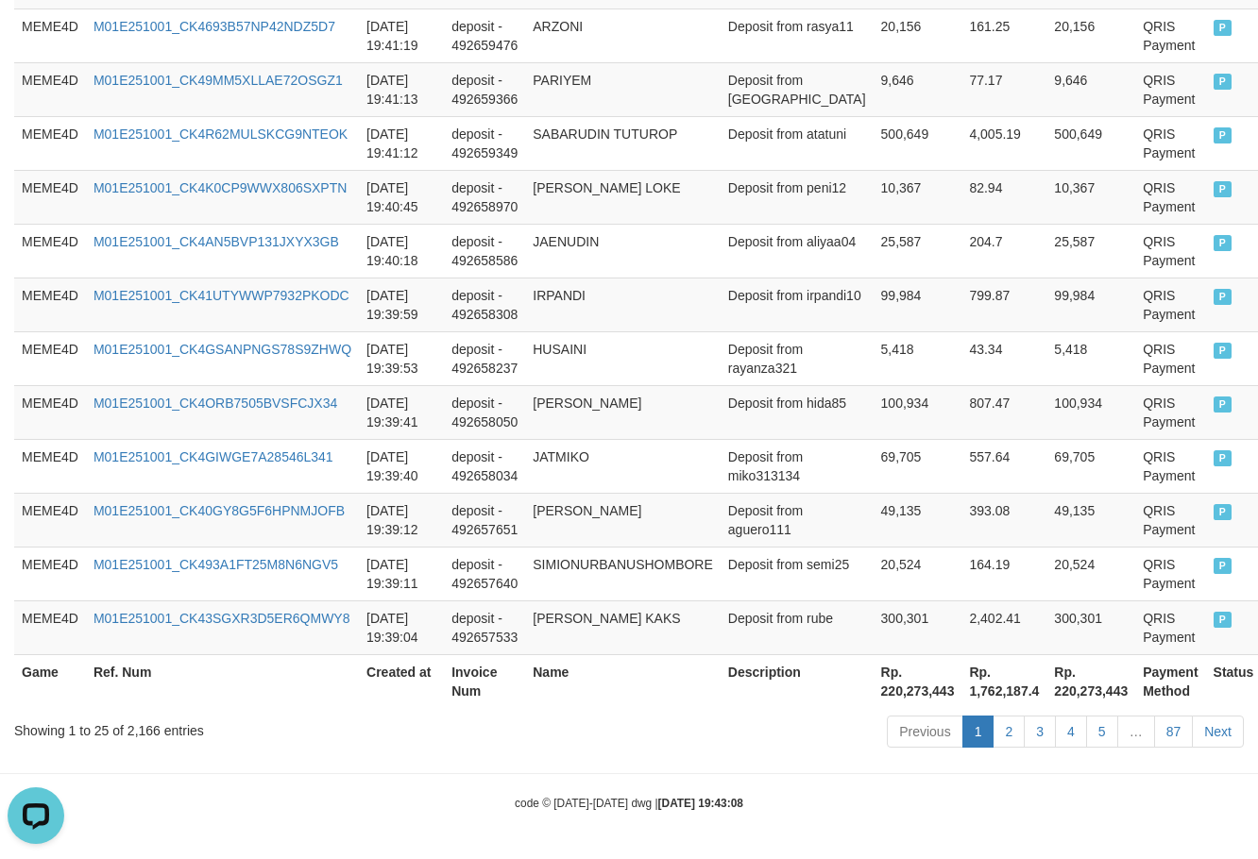
click at [884, 693] on th "Rp. 220,273,443" at bounding box center [918, 681] width 89 height 54
copy th "220,273,443"
